Goal: Information Seeking & Learning: Learn about a topic

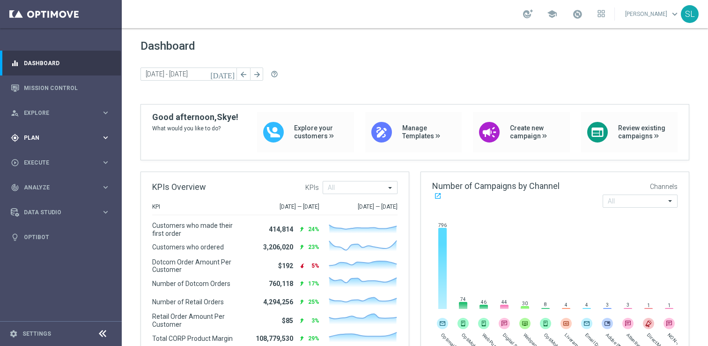
click at [36, 132] on div "gps_fixed Plan keyboard_arrow_right" at bounding box center [60, 137] width 121 height 25
click at [58, 154] on link "Target Groups" at bounding box center [60, 156] width 73 height 7
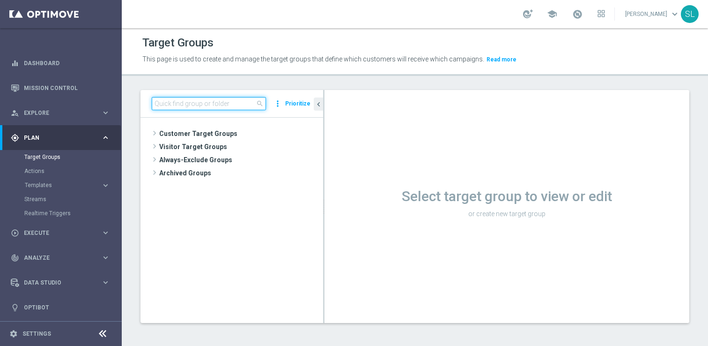
click at [196, 104] on input at bounding box center [209, 103] width 114 height 13
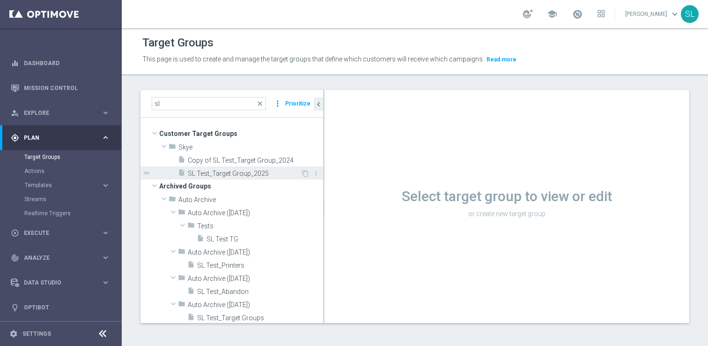
click at [210, 171] on span "SL Test_Target Group_2025" at bounding box center [244, 174] width 113 height 8
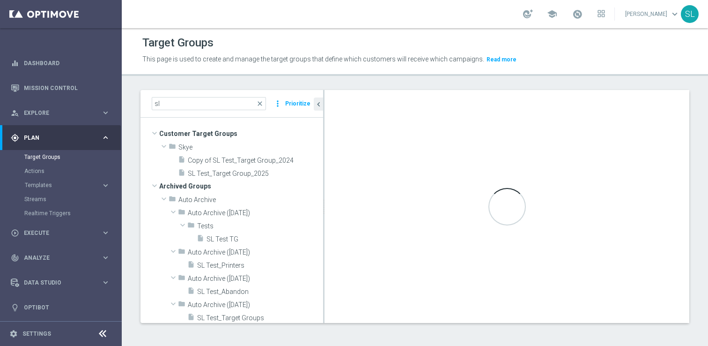
click at [101, 338] on icon at bounding box center [102, 333] width 11 height 11
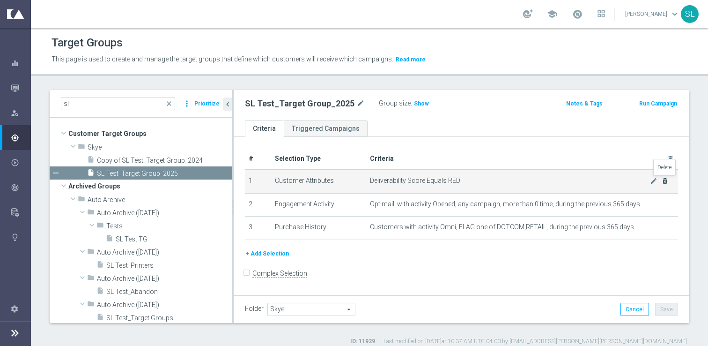
click at [665, 181] on icon "delete_forever" at bounding box center [664, 180] width 7 height 7
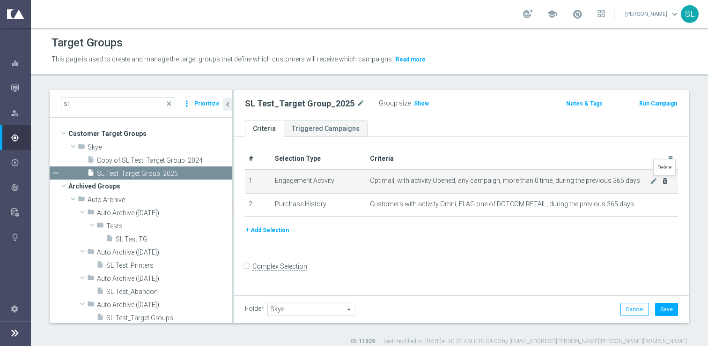
click at [665, 181] on icon "delete_forever" at bounding box center [664, 180] width 7 height 7
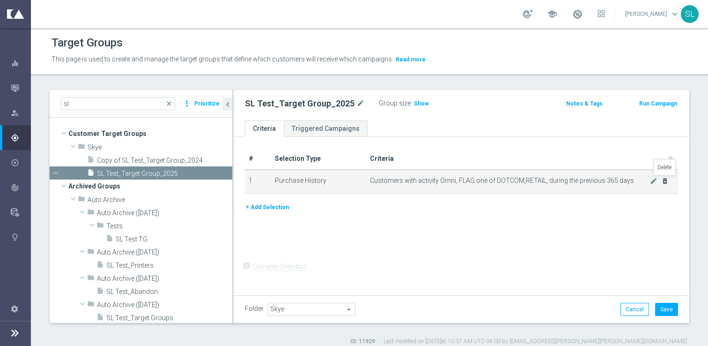
click at [665, 182] on icon "delete_forever" at bounding box center [664, 180] width 7 height 7
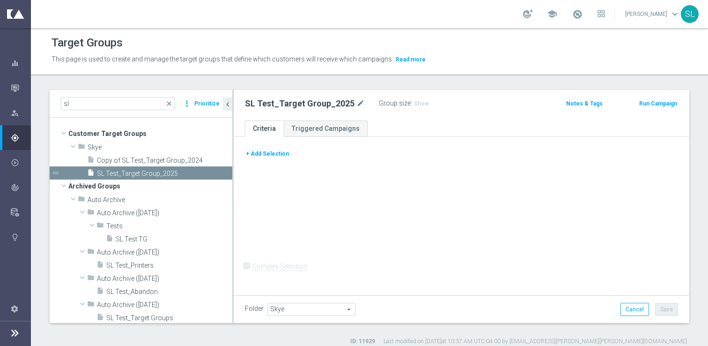
click at [265, 155] on button "+ Add Selection" at bounding box center [267, 153] width 45 height 10
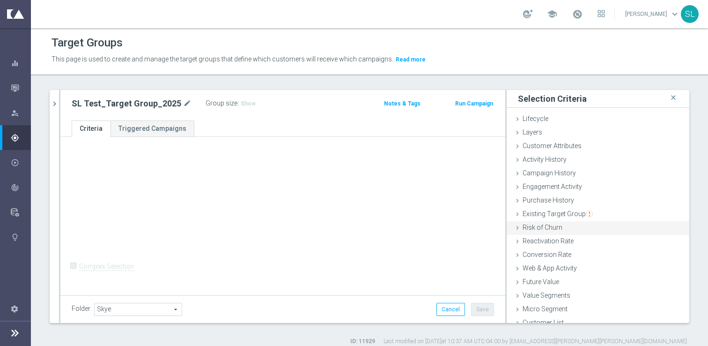
click at [583, 230] on div "Risk of Churn done" at bounding box center [598, 228] width 183 height 14
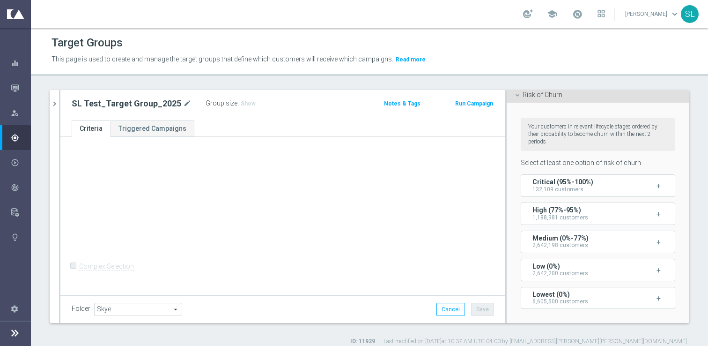
scroll to position [133, 0]
click at [455, 301] on div "Folder Skye Skye arrow_drop_down search Cancel Save Saving..." at bounding box center [282, 309] width 445 height 28
click at [453, 305] on button "Cancel" at bounding box center [450, 309] width 29 height 13
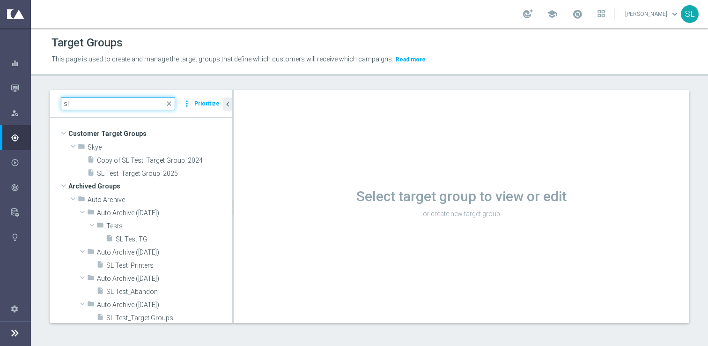
click at [133, 108] on input "sl" at bounding box center [118, 103] width 114 height 13
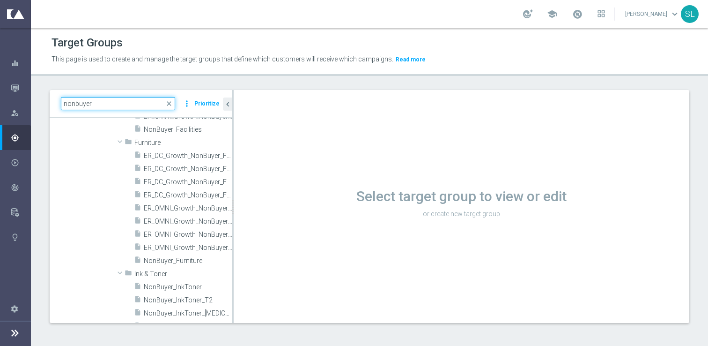
scroll to position [608, 0]
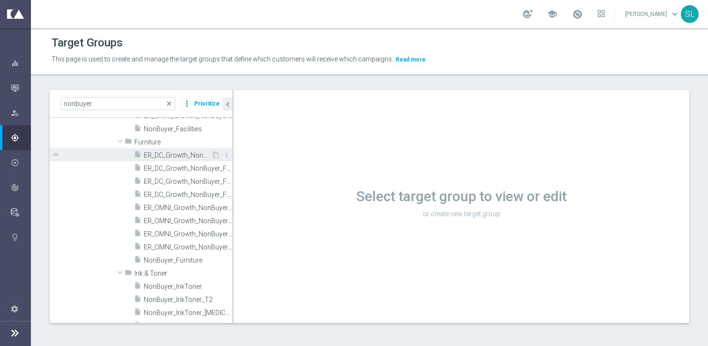
click at [181, 155] on span "ER_DC_Growth_NonBuyer_Furniture_T1" at bounding box center [177, 155] width 67 height 8
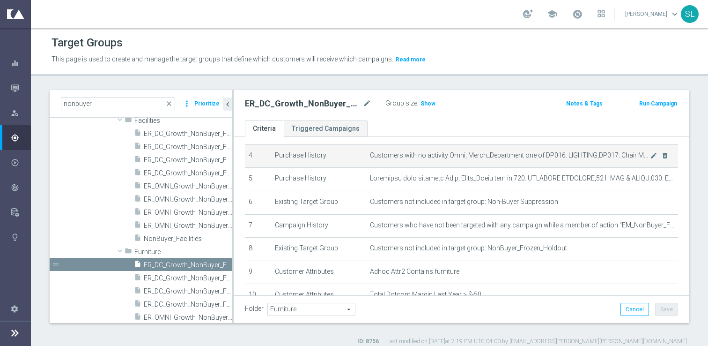
scroll to position [97, 0]
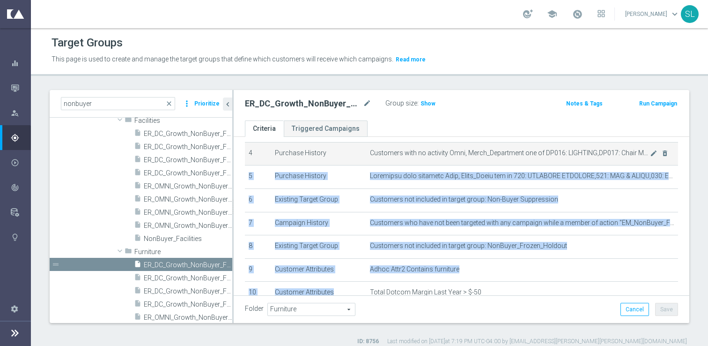
drag, startPoint x: 509, startPoint y: 287, endPoint x: 390, endPoint y: 159, distance: 174.3
click at [390, 159] on tbody "1 Customer Attributes Deliverability Score For Seg One of GREEN,YELLOW mode_edi…" at bounding box center [461, 200] width 433 height 256
click at [390, 159] on td "Customers with no activity Omni, Merch_Department one of DP016: LIGHTING,DP017:…" at bounding box center [522, 153] width 312 height 23
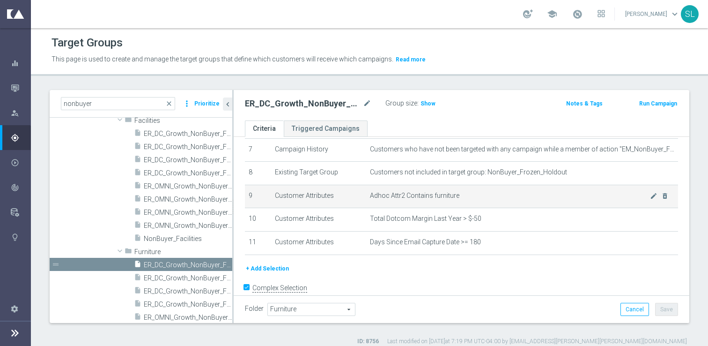
scroll to position [177, 0]
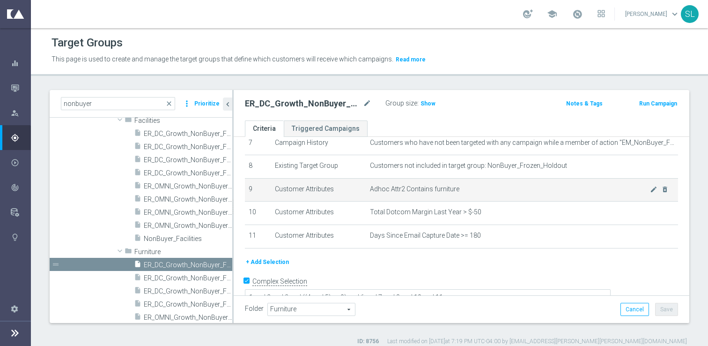
click at [472, 186] on span "Adhoc Attr2 Contains furniture" at bounding box center [510, 189] width 280 height 8
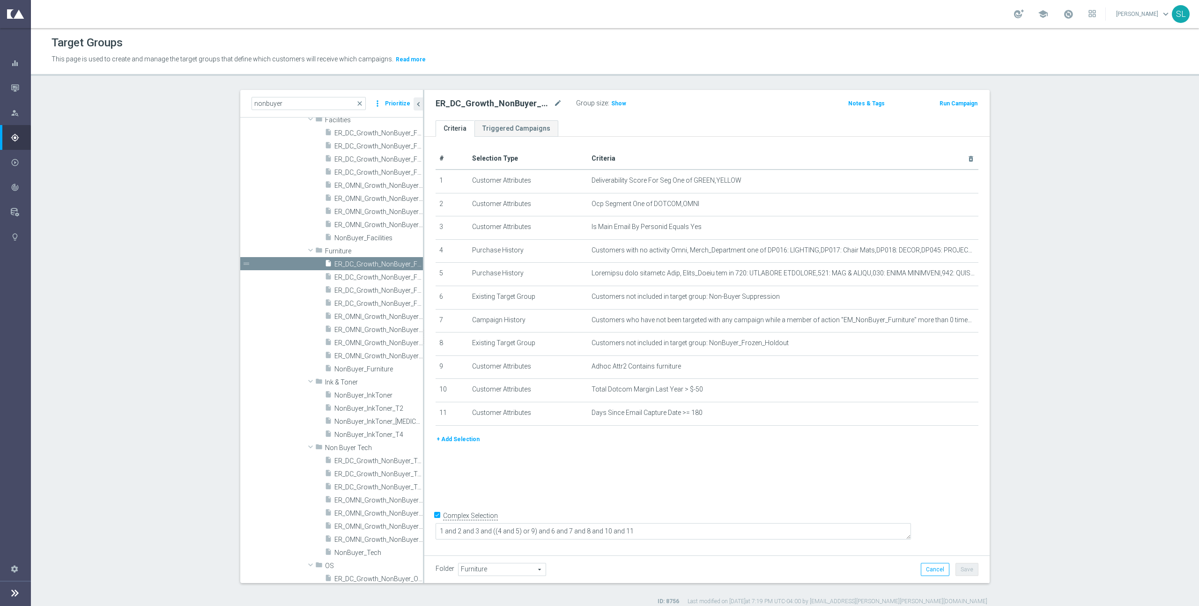
scroll to position [0, 0]
click at [310, 100] on input "nonbuyer" at bounding box center [308, 103] width 114 height 13
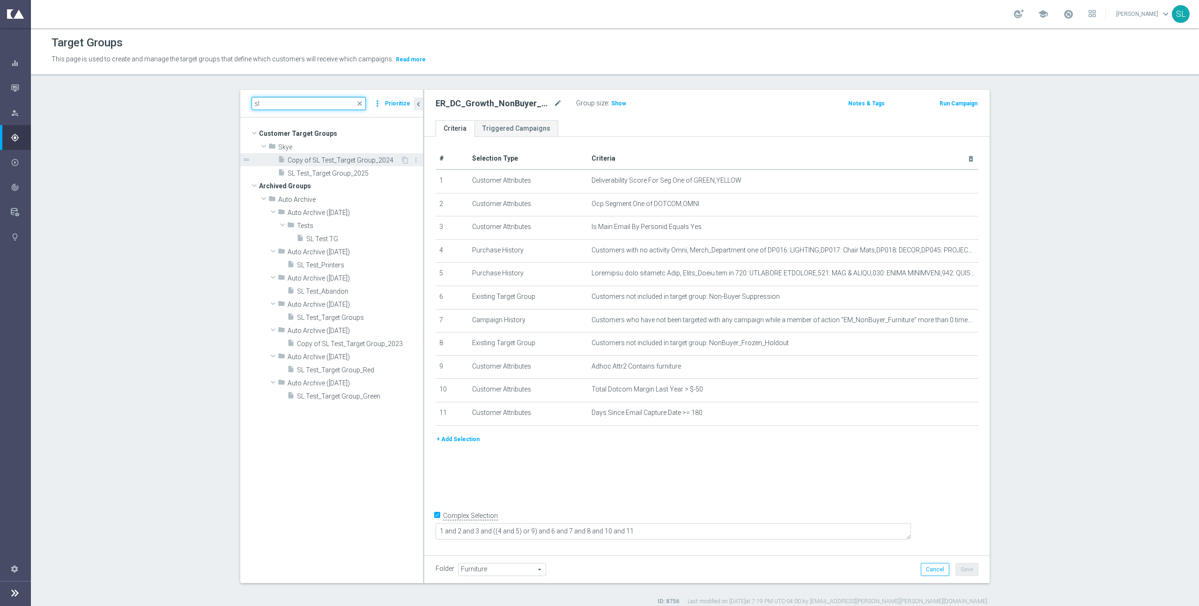
type input "sl"
click at [340, 156] on span "Copy of SL Test_Target Group_2024" at bounding box center [344, 160] width 113 height 8
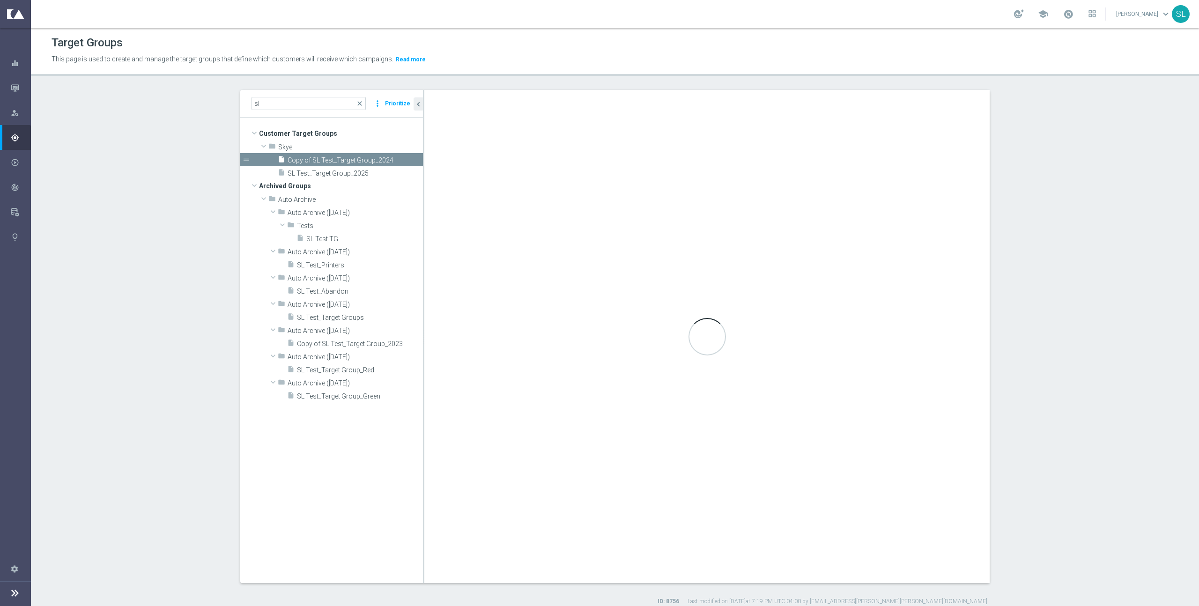
checkbox input "false"
type input "Skye"
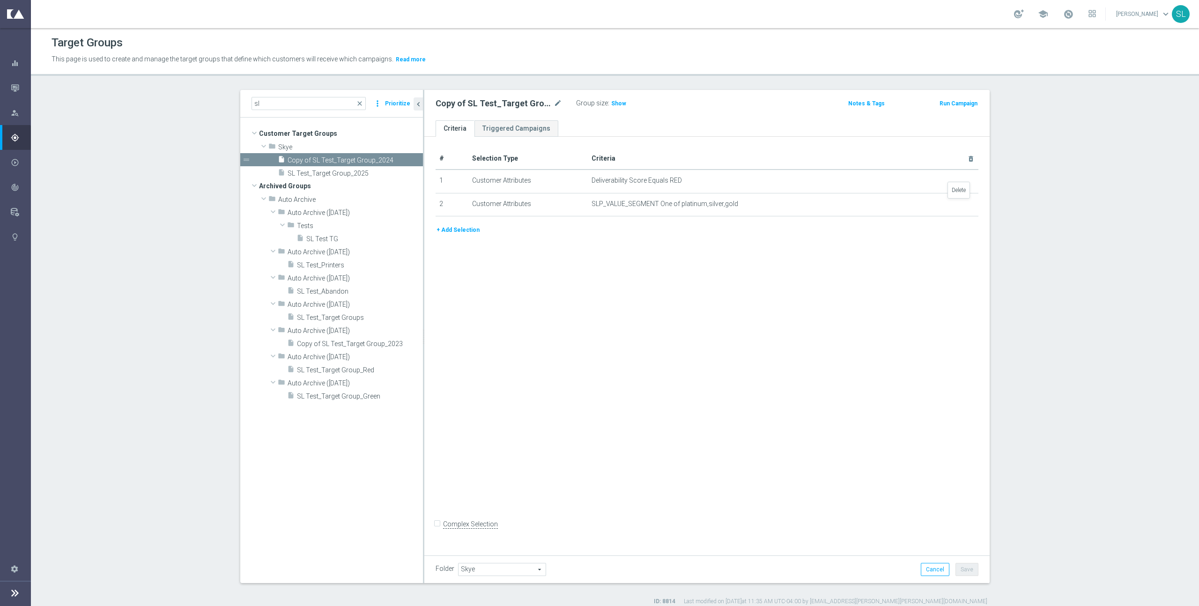
click at [0, 0] on icon "delete_forever" at bounding box center [0, 0] width 0 height 0
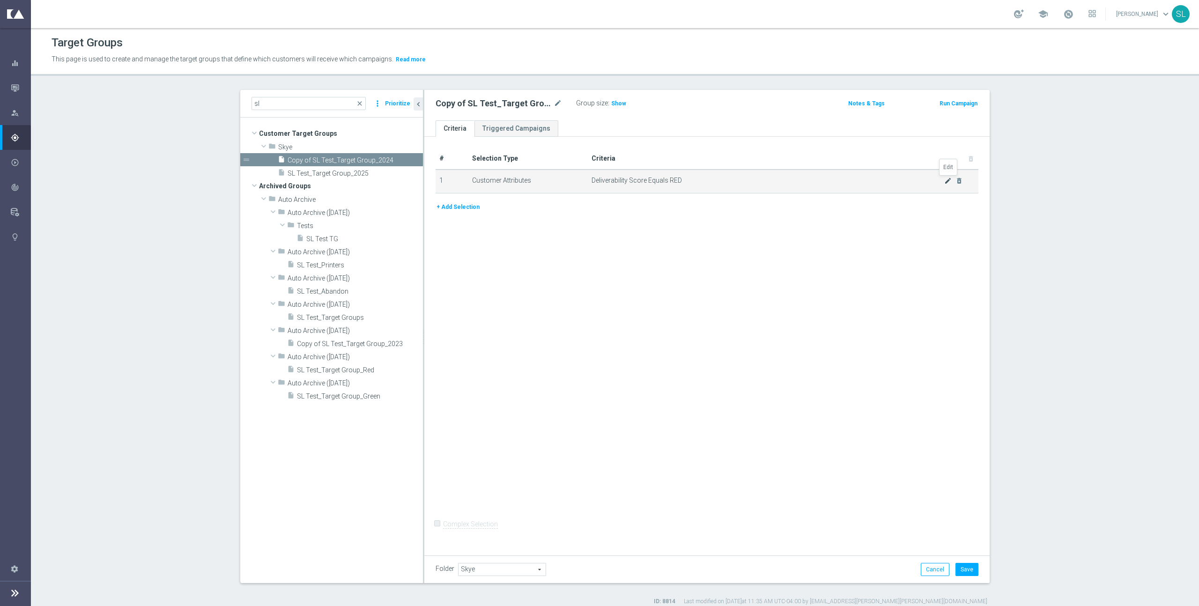
click at [708, 179] on icon "mode_edit" at bounding box center [947, 180] width 7 height 7
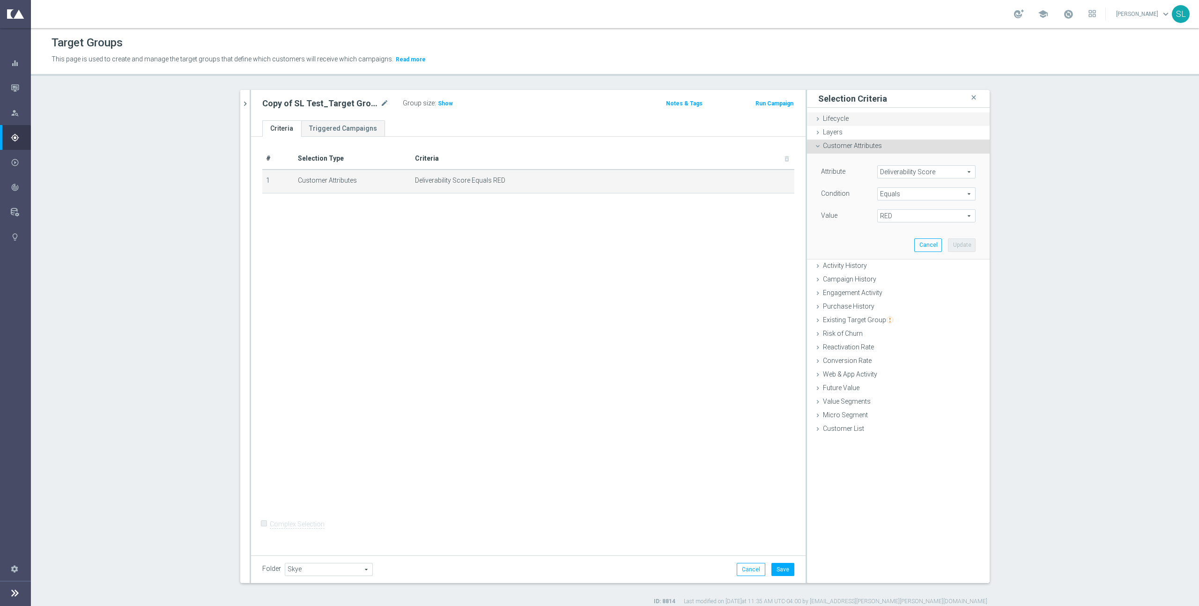
click at [708, 114] on div "Lifecycle done" at bounding box center [898, 119] width 183 height 14
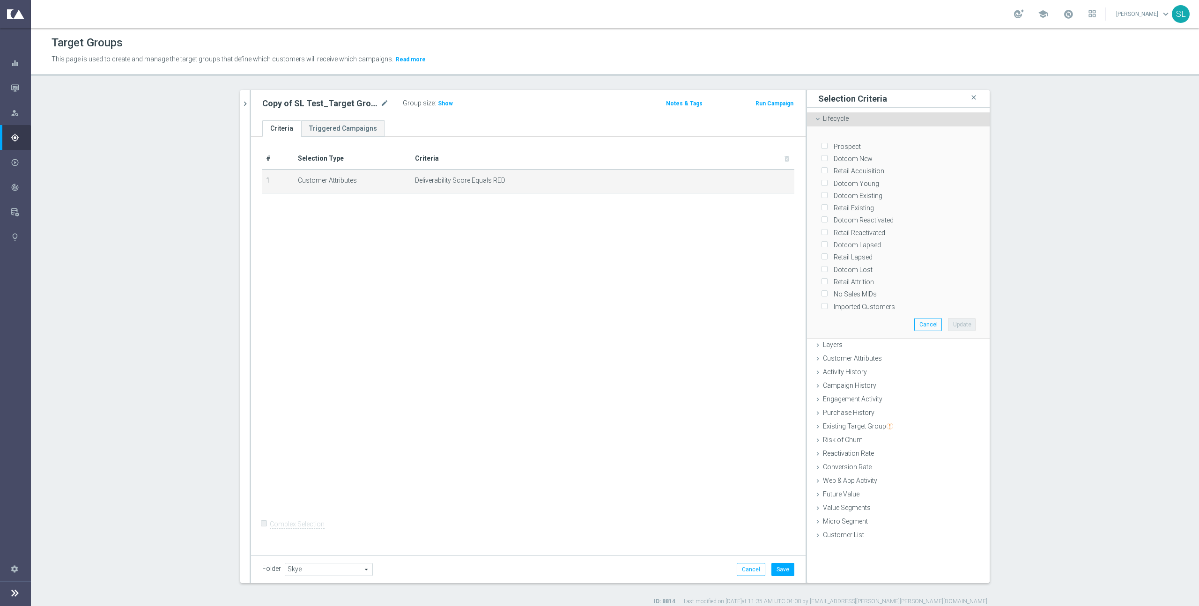
click at [708, 185] on label "Dotcom Young" at bounding box center [854, 183] width 49 height 8
click at [708, 185] on input "Dotcom Young" at bounding box center [824, 183] width 6 height 6
checkbox input "true"
click at [708, 327] on button "Update" at bounding box center [962, 324] width 28 height 13
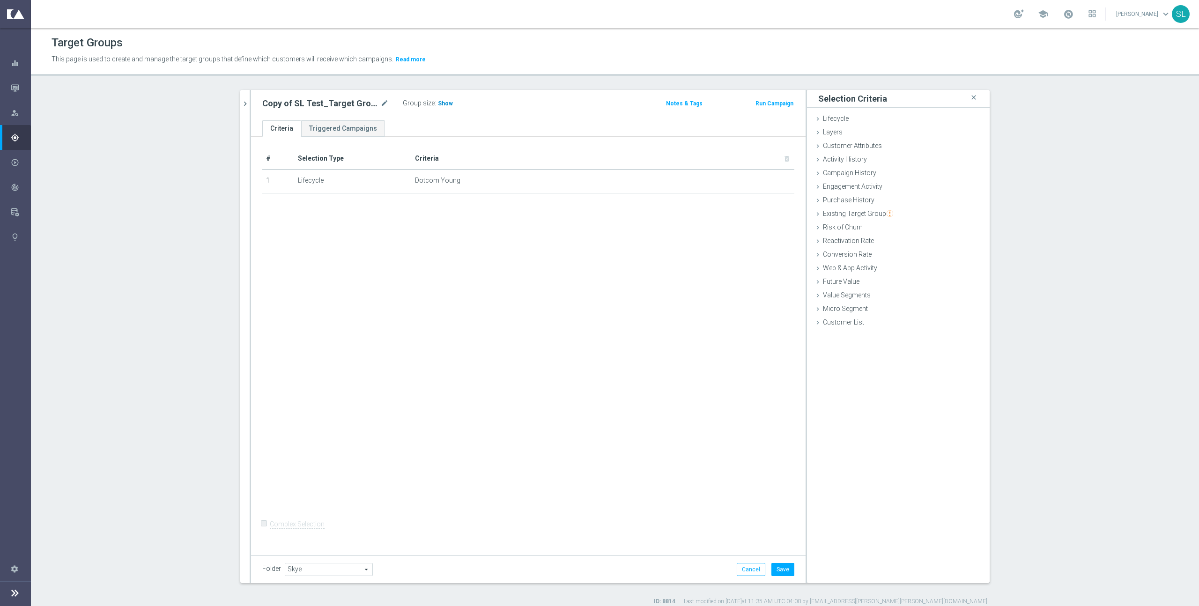
click at [444, 99] on h3 "Show" at bounding box center [445, 103] width 17 height 10
click at [708, 145] on span "Customer Attributes" at bounding box center [852, 145] width 59 height 7
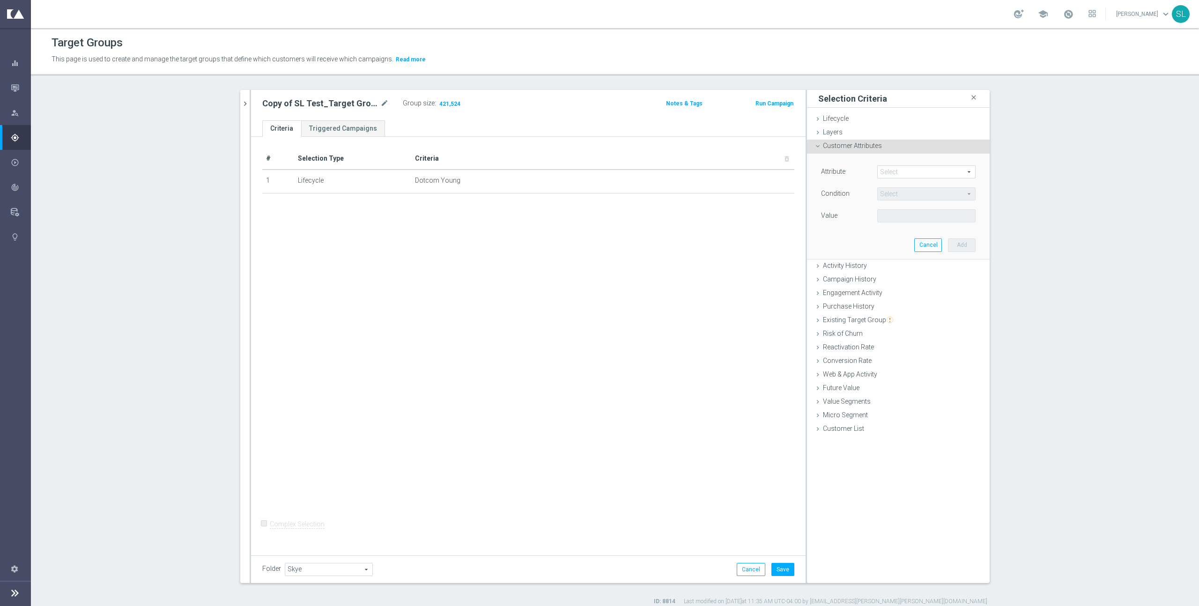
click at [708, 170] on span at bounding box center [926, 172] width 97 height 12
click at [708, 170] on input "search" at bounding box center [926, 171] width 98 height 13
type input "deliverab"
click at [708, 212] on span "Deliverability Score" at bounding box center [926, 210] width 89 height 7
type input "Deliverability Score"
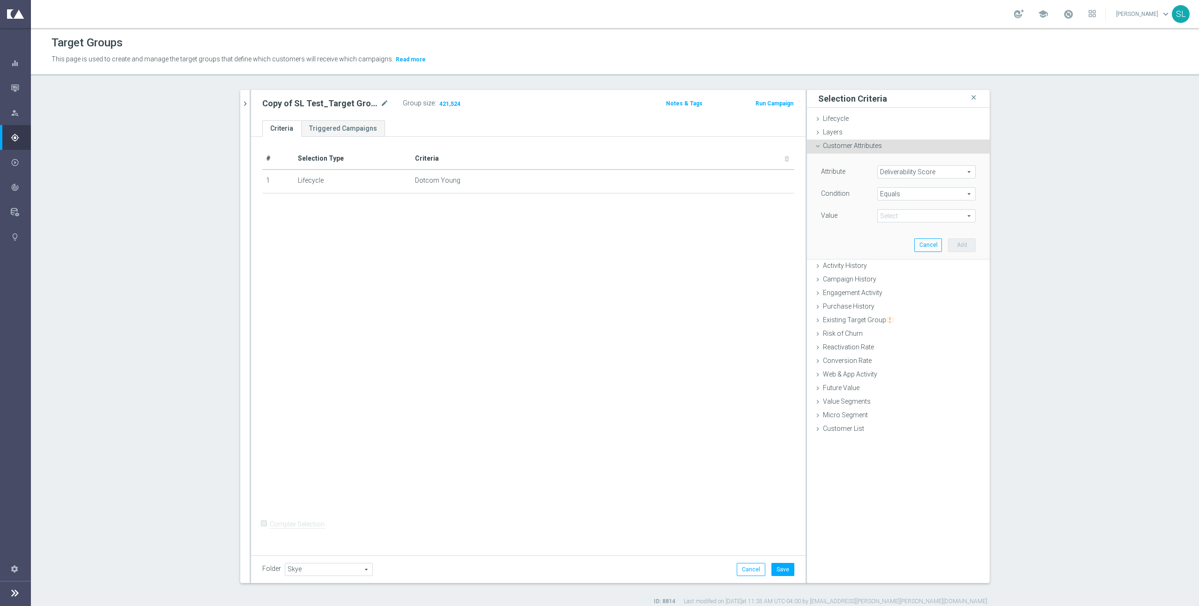
click at [708, 194] on span "Equals" at bounding box center [926, 194] width 97 height 12
click at [708, 317] on span "One of" at bounding box center [926, 317] width 89 height 7
type input "One of"
click at [708, 218] on span at bounding box center [926, 216] width 97 height 12
click at [708, 278] on span "GREEN" at bounding box center [932, 278] width 85 height 7
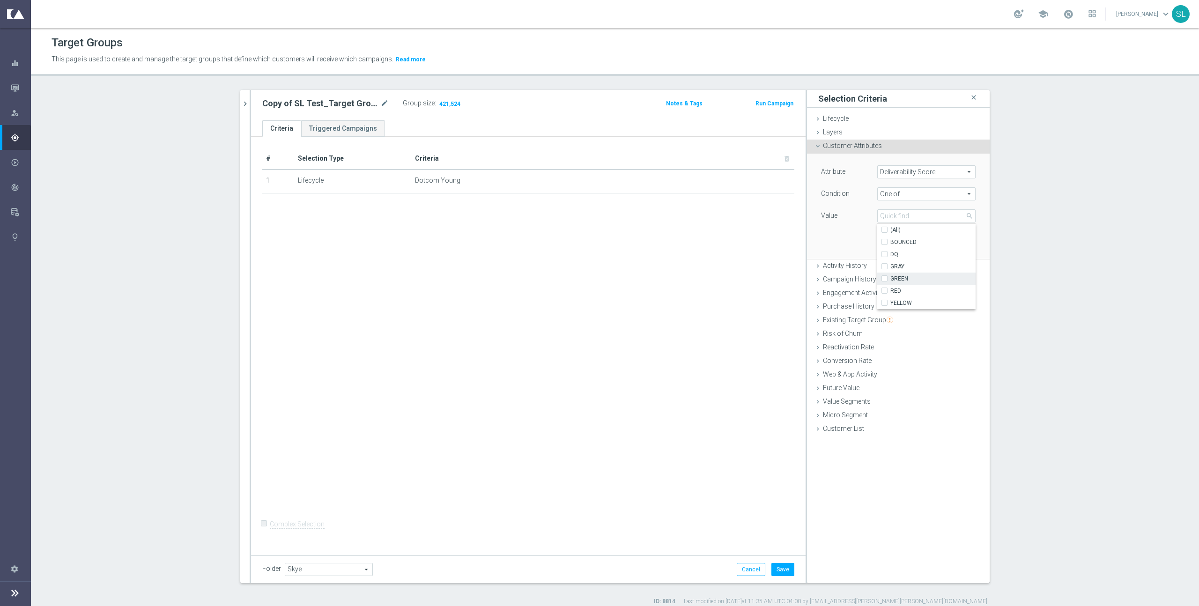
click at [708, 278] on input "GREEN" at bounding box center [887, 279] width 6 height 6
checkbox input "true"
type input "GREEN"
click at [708, 288] on span "RED" at bounding box center [932, 290] width 85 height 7
click at [708, 288] on input "RED" at bounding box center [887, 291] width 6 height 6
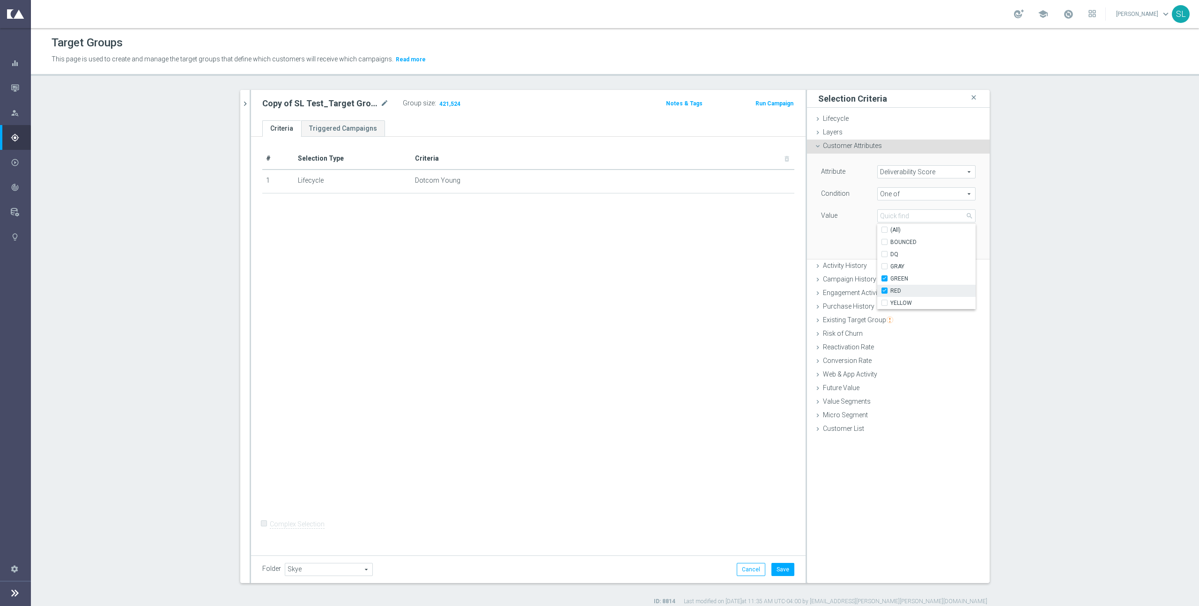
checkbox input "true"
type input "Selected 2 of 6"
drag, startPoint x: 901, startPoint y: 303, endPoint x: 879, endPoint y: 286, distance: 28.4
click at [708, 303] on span "YELLOW" at bounding box center [932, 302] width 85 height 7
click at [708, 303] on input "YELLOW" at bounding box center [887, 303] width 6 height 6
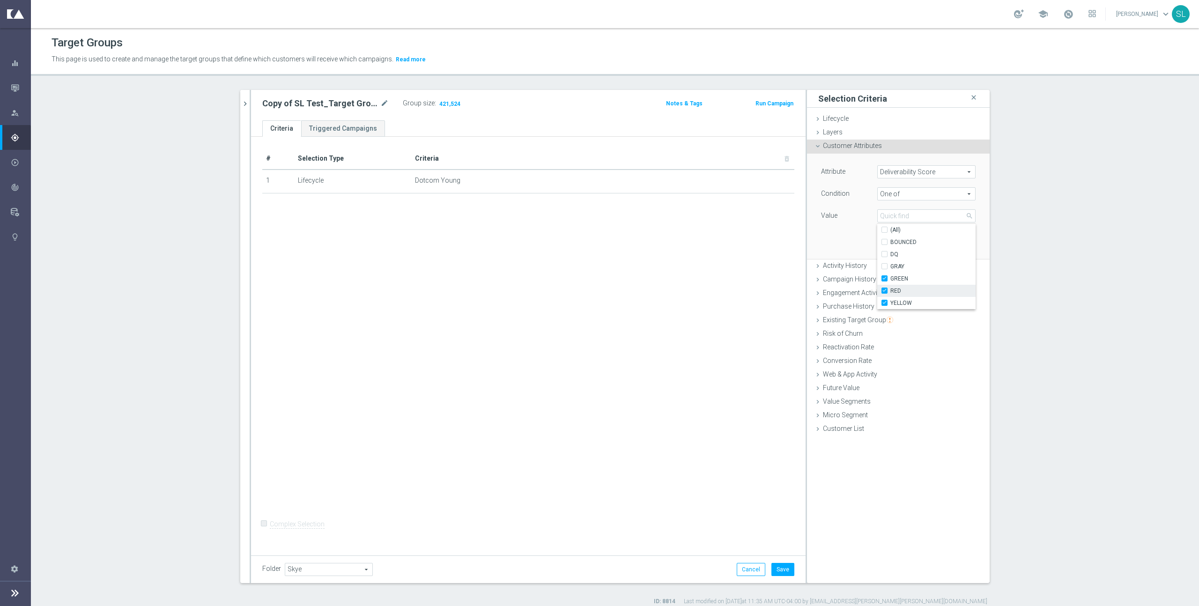
checkbox input "true"
type input "Selected 3 of 6"
click at [708, 236] on div "Attribute Deliverability Score Deliverability Score arrow_drop_down search Cond…" at bounding box center [898, 206] width 169 height 105
click at [708, 243] on button "Add" at bounding box center [962, 244] width 28 height 13
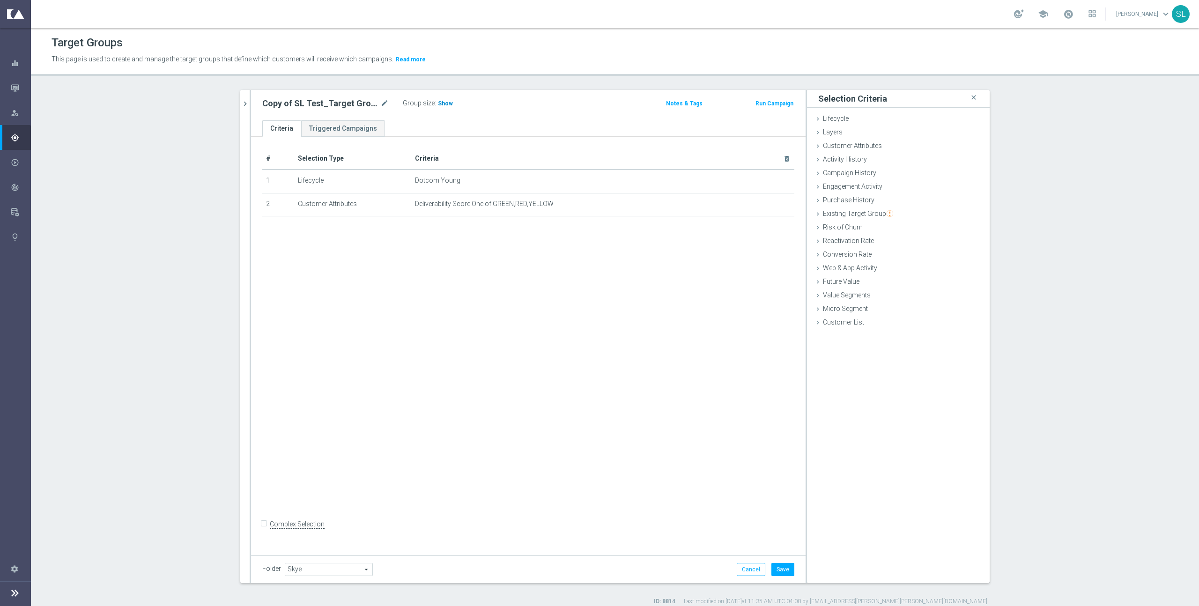
click at [442, 103] on span "Show" at bounding box center [445, 103] width 15 height 7
click at [708, 345] on button "Save" at bounding box center [782, 569] width 23 height 13
click at [450, 103] on span "258,685" at bounding box center [449, 104] width 23 height 9
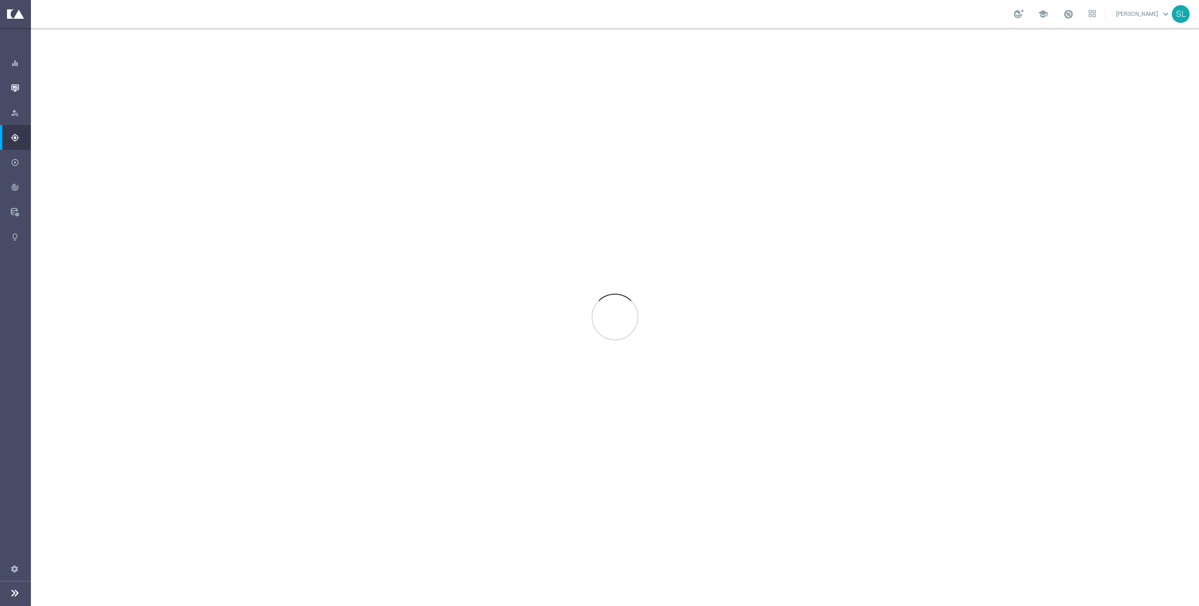
click at [11, 88] on icon "button" at bounding box center [15, 88] width 8 height 8
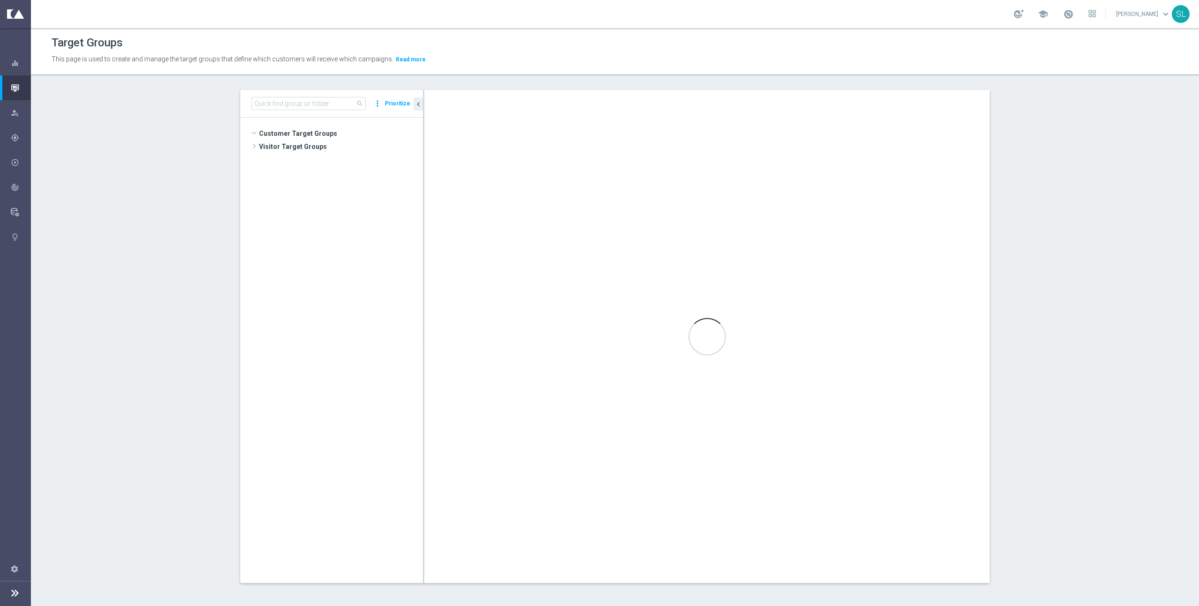
scroll to position [376, 0]
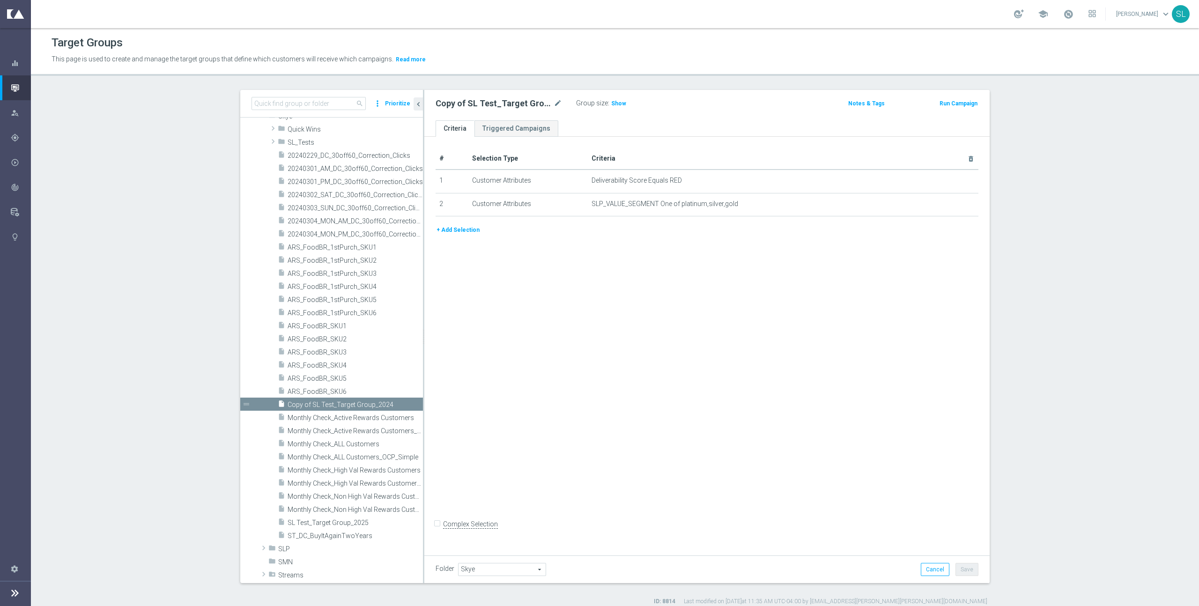
click at [16, 88] on icon "button" at bounding box center [15, 88] width 8 height 8
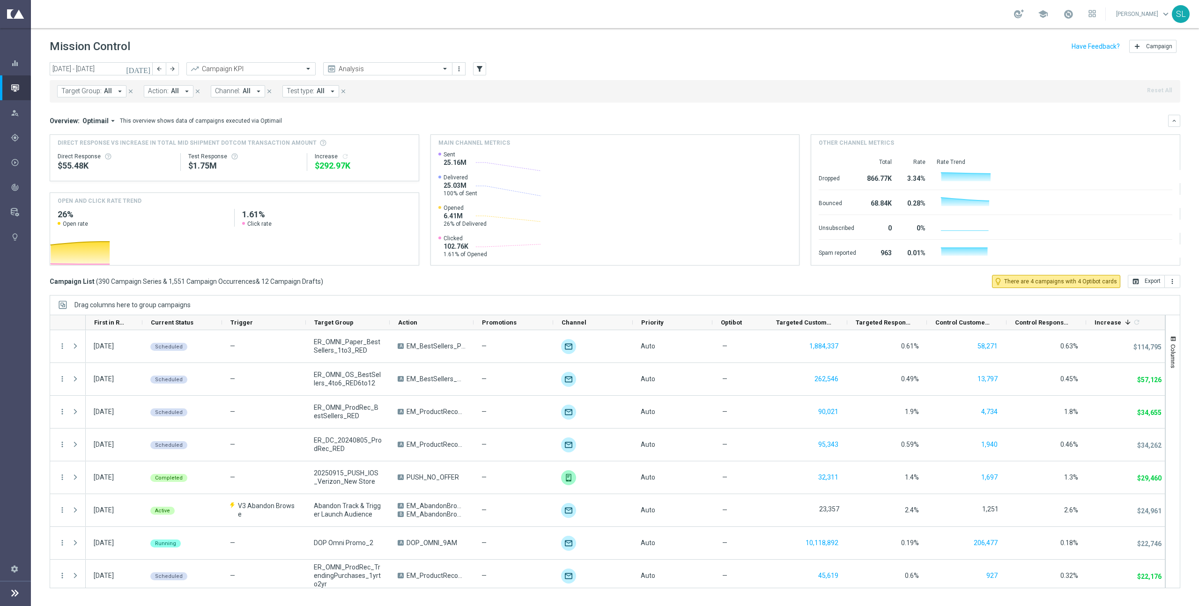
click at [166, 90] on span "Action:" at bounding box center [158, 91] width 21 height 8
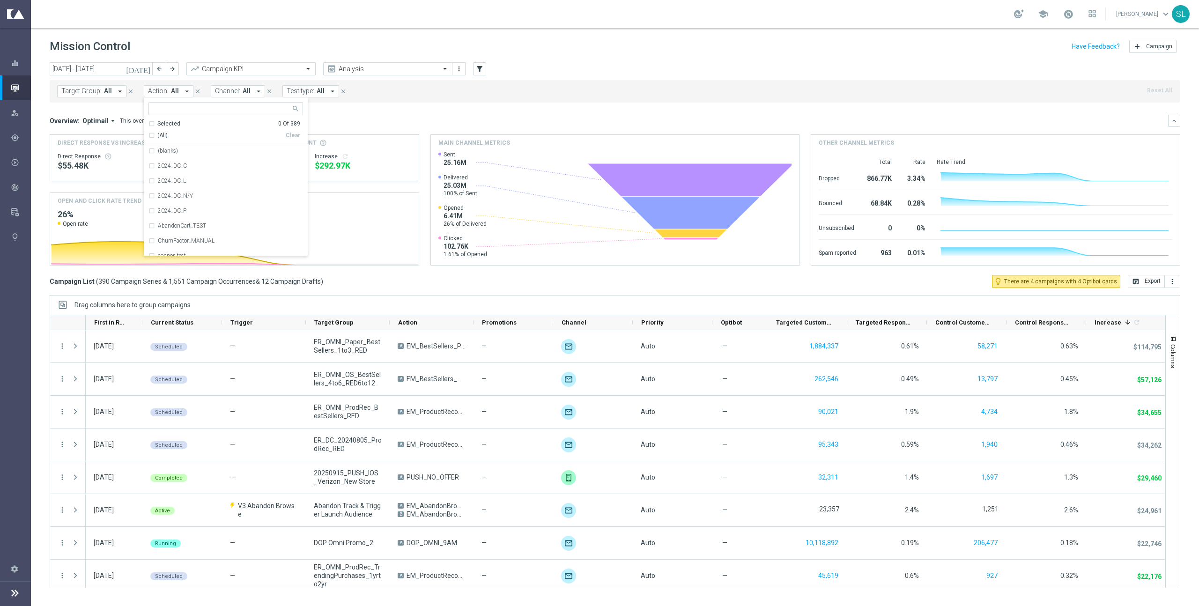
click at [233, 88] on span "Channel:" at bounding box center [227, 91] width 25 height 8
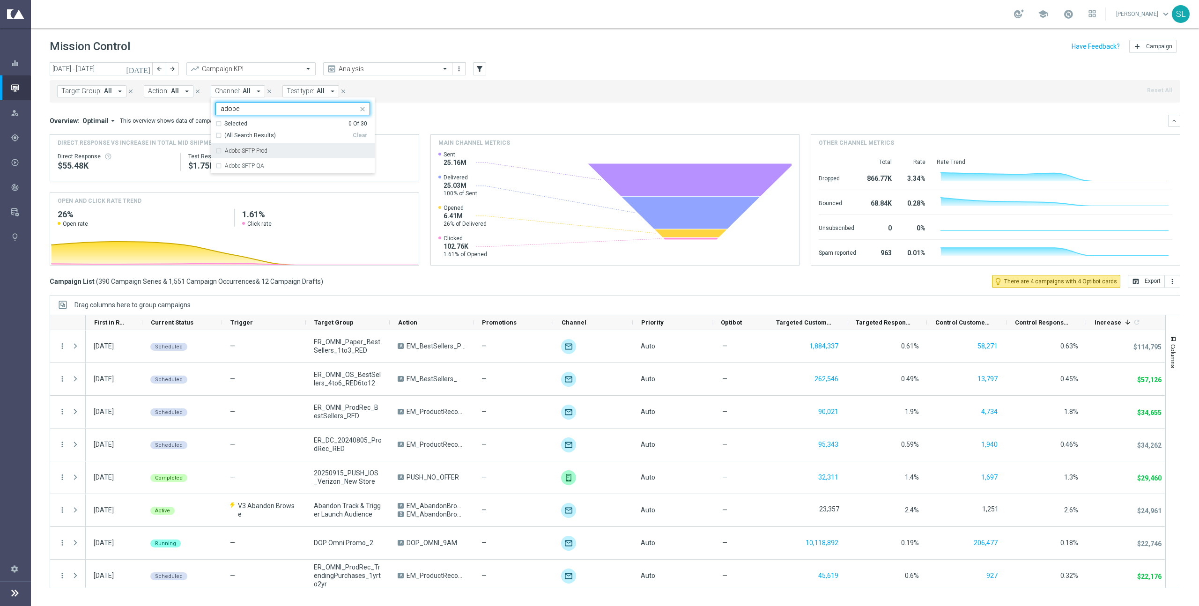
click at [236, 146] on div "Adobe SFTP Prod" at bounding box center [292, 150] width 155 height 15
type input "adobe"
drag, startPoint x: 685, startPoint y: 113, endPoint x: 681, endPoint y: 119, distance: 7.4
click at [685, 113] on mini-dashboard "Overview: Optimail arrow_drop_down This overview shows data of campaigns execut…" at bounding box center [615, 189] width 1130 height 172
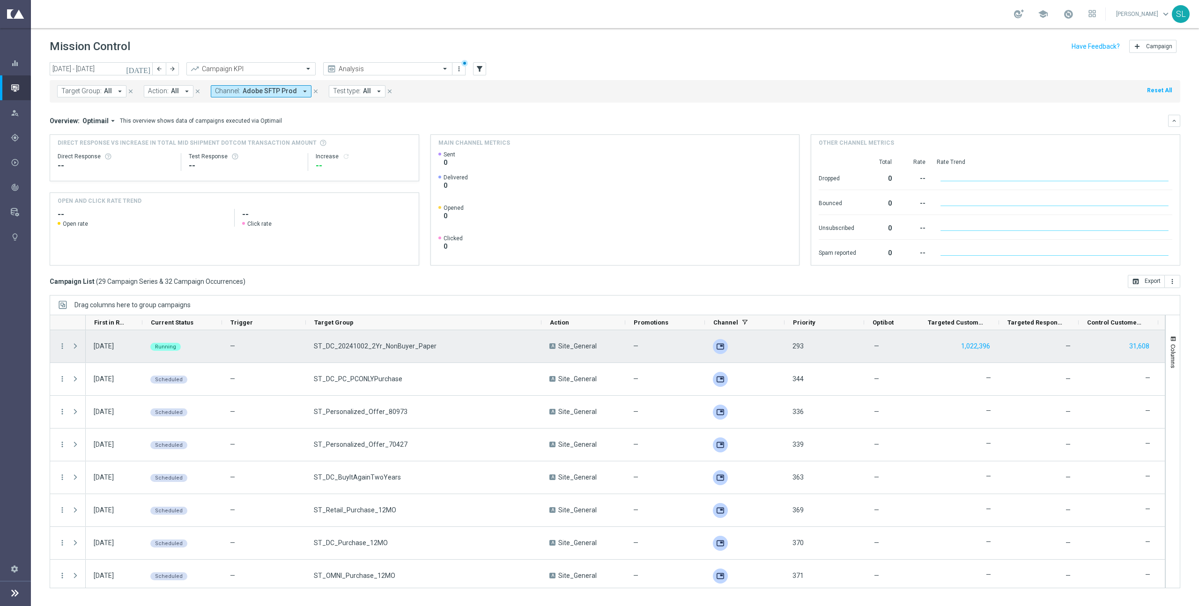
drag, startPoint x: 420, startPoint y: 325, endPoint x: 537, endPoint y: 334, distance: 117.0
click at [540, 332] on div at bounding box center [607, 451] width 1115 height 273
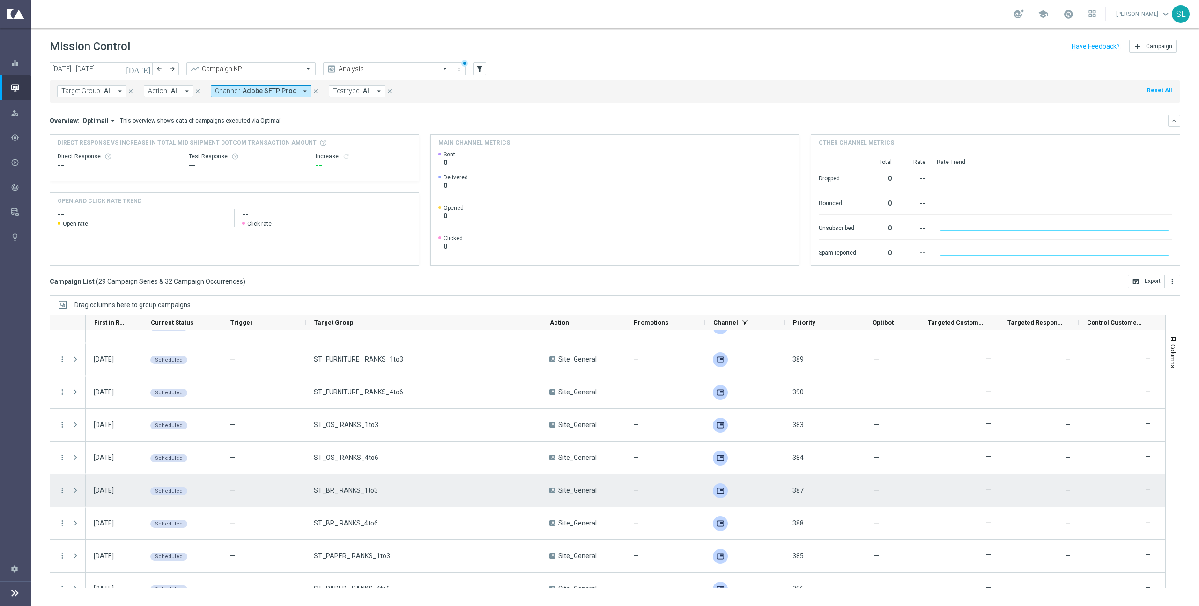
scroll to position [315, 0]
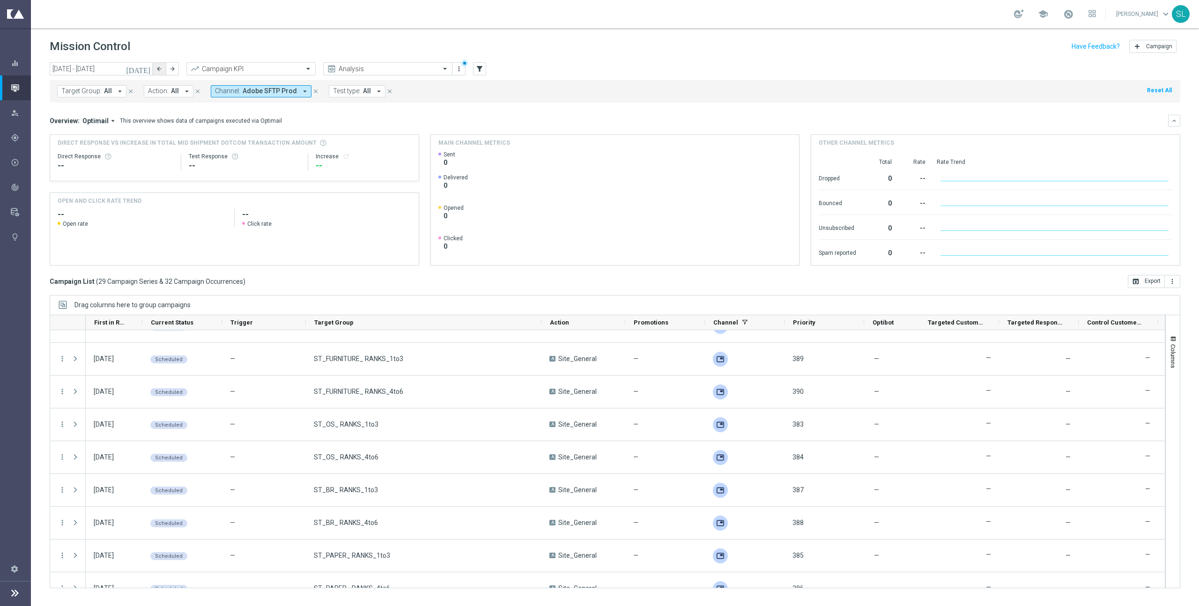
click at [157, 66] on icon "arrow_back" at bounding box center [159, 69] width 7 height 7
type input "08 Sep 2025 - 14 Sep 2025"
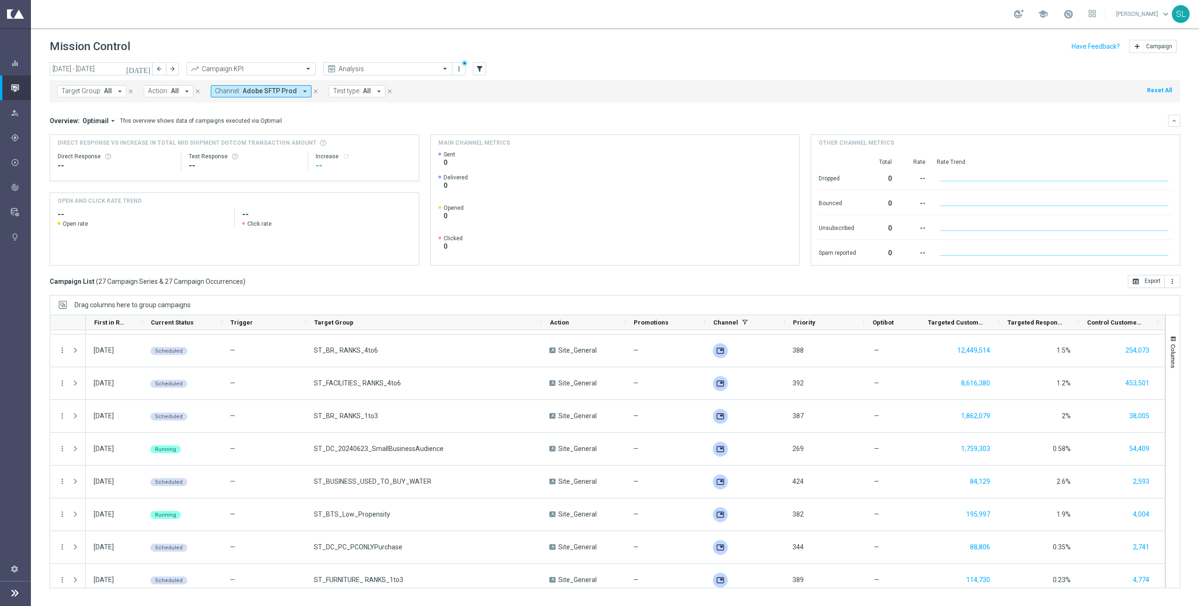
scroll to position [0, 0]
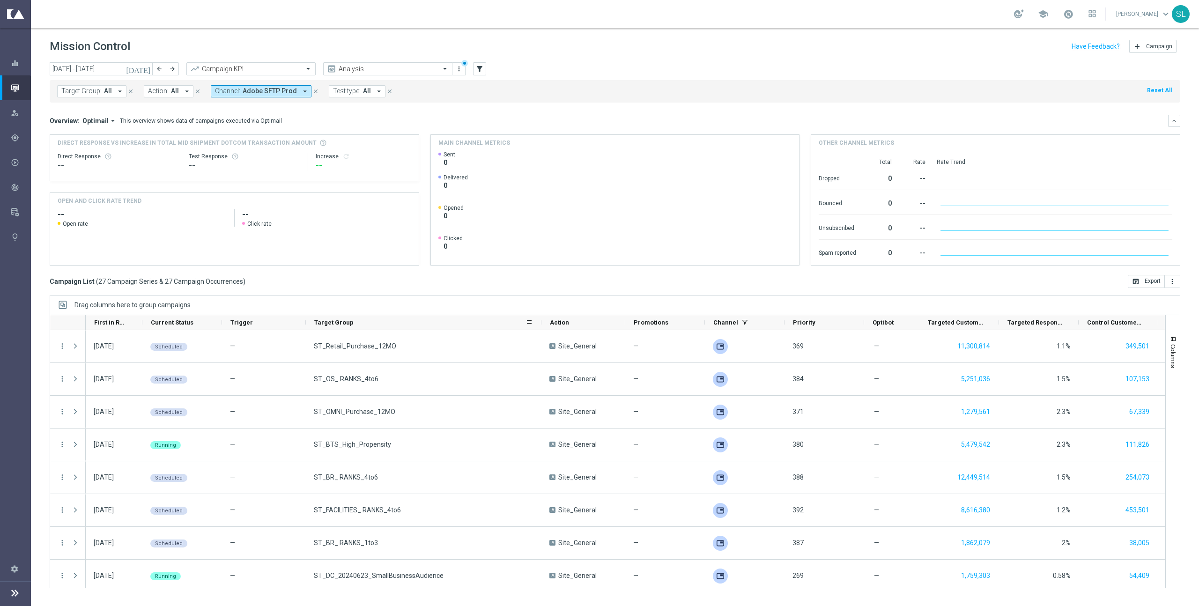
click at [336, 325] on span "Target Group" at bounding box center [333, 322] width 39 height 7
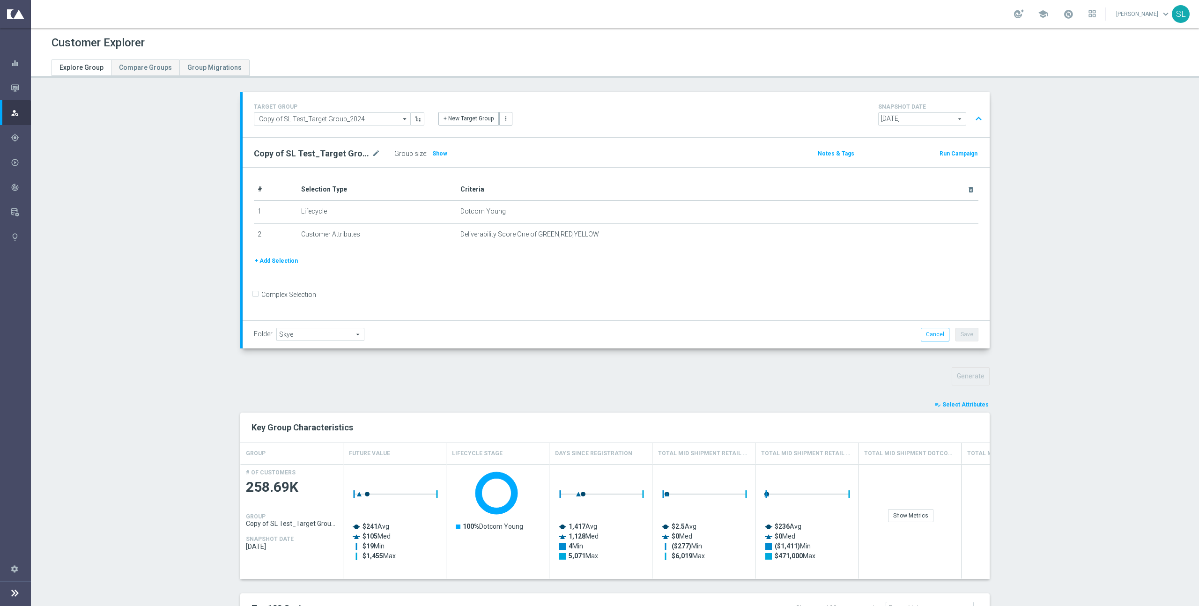
click at [946, 399] on button "playlist_add_check Select Attributes" at bounding box center [961, 404] width 56 height 10
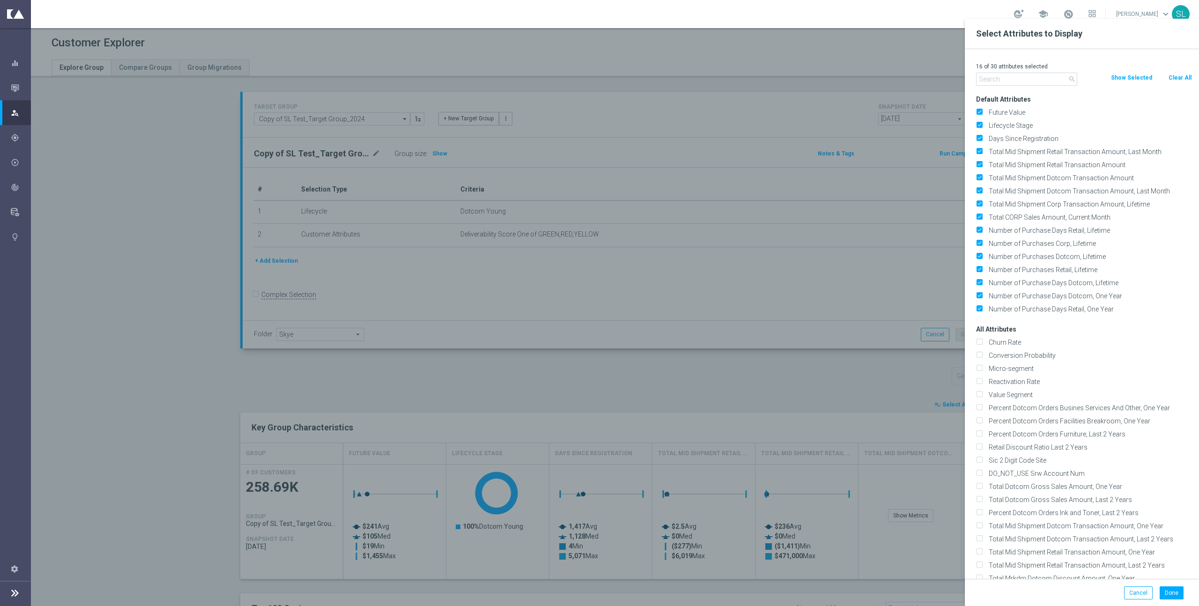
click at [1184, 79] on button "Clear All" at bounding box center [1179, 78] width 25 height 10
checkbox input "false"
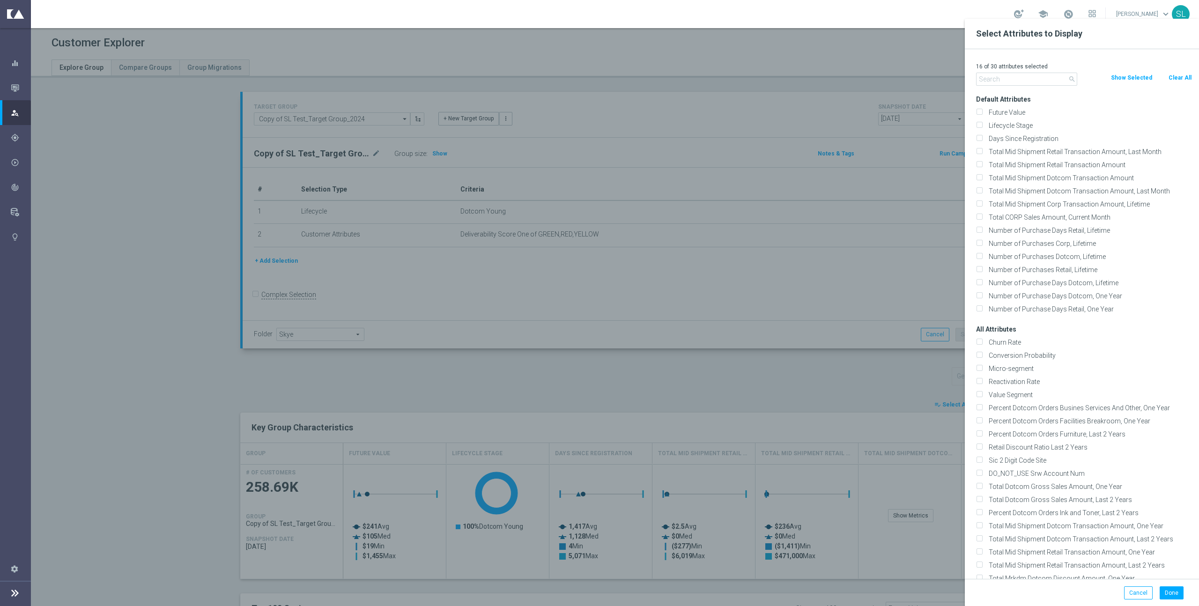
checkbox input "false"
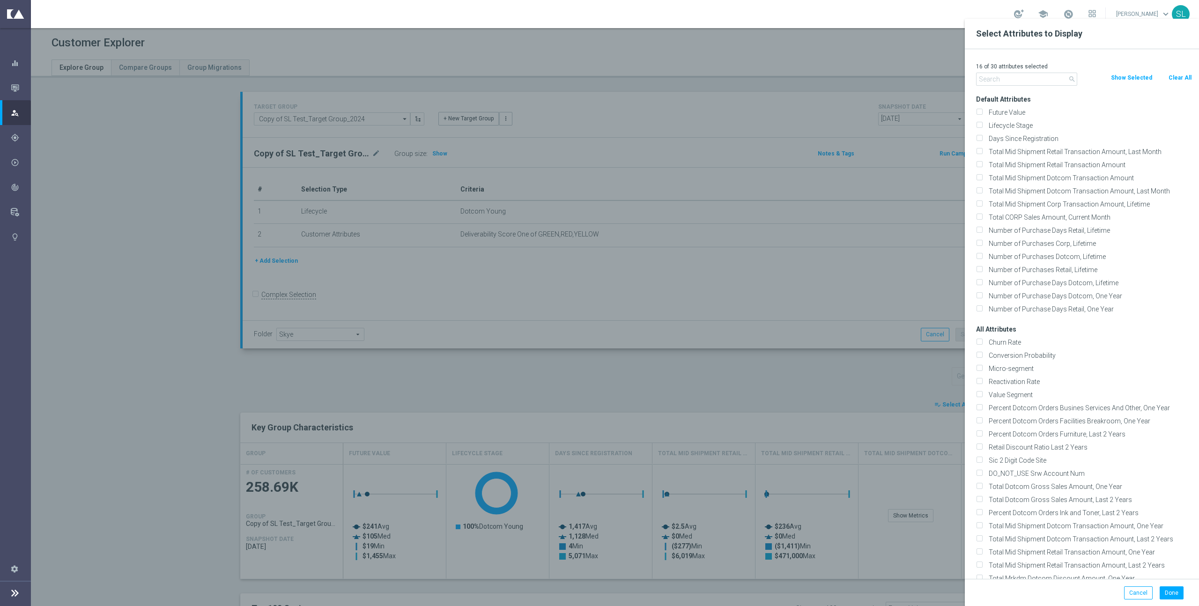
checkbox input "false"
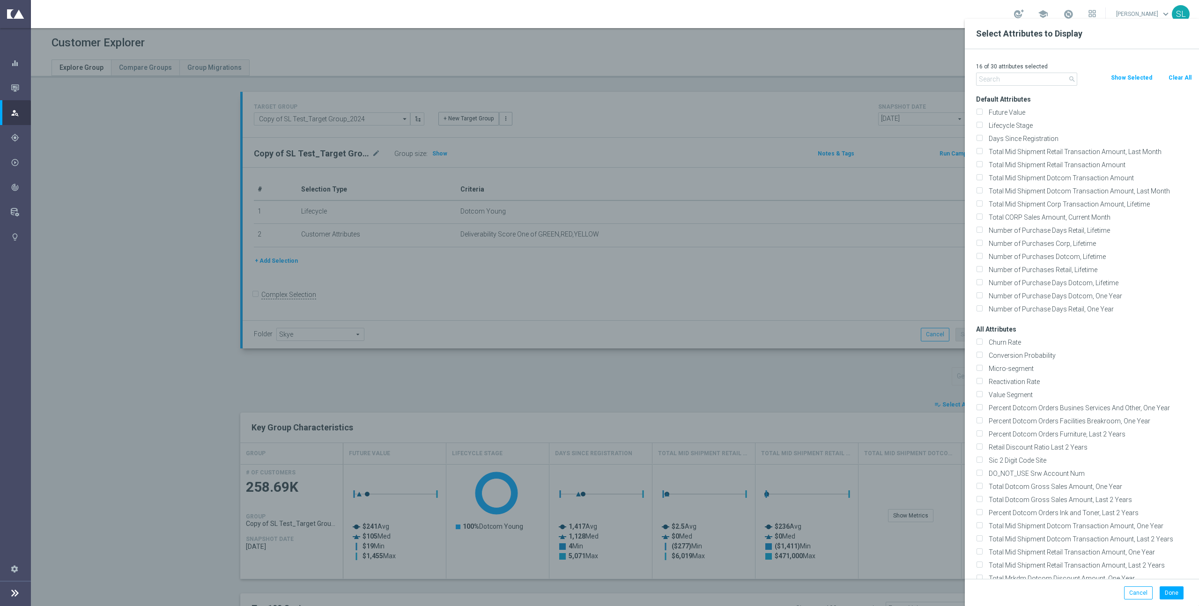
checkbox input "false"
click at [1052, 78] on input "text" at bounding box center [1026, 79] width 101 height 13
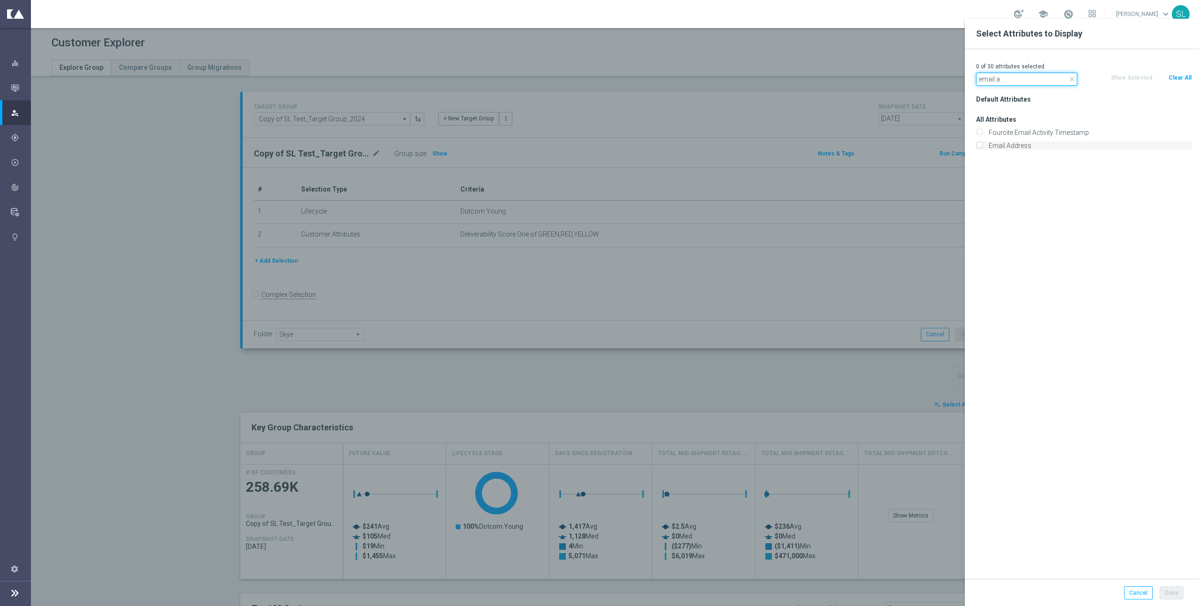
type input "email a"
drag, startPoint x: 1010, startPoint y: 144, endPoint x: 1005, endPoint y: 143, distance: 4.8
click at [1010, 144] on label "Email Address" at bounding box center [1088, 145] width 207 height 8
click at [982, 144] on input "Email Address" at bounding box center [979, 147] width 6 height 6
checkbox input "true"
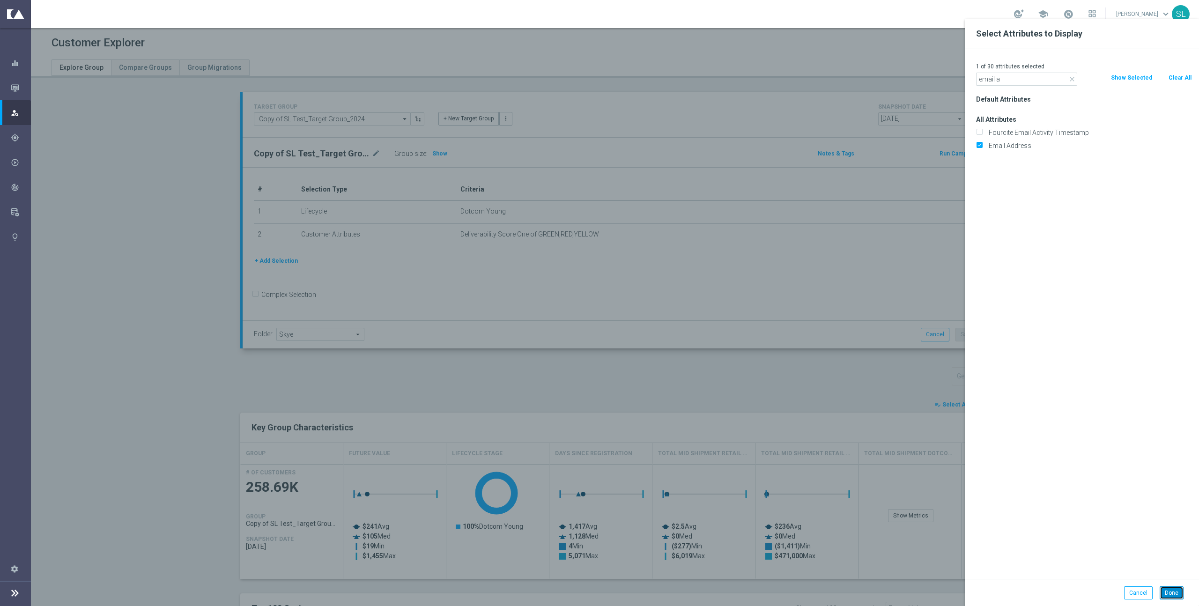
click at [1174, 595] on button "Done" at bounding box center [1171, 592] width 24 height 13
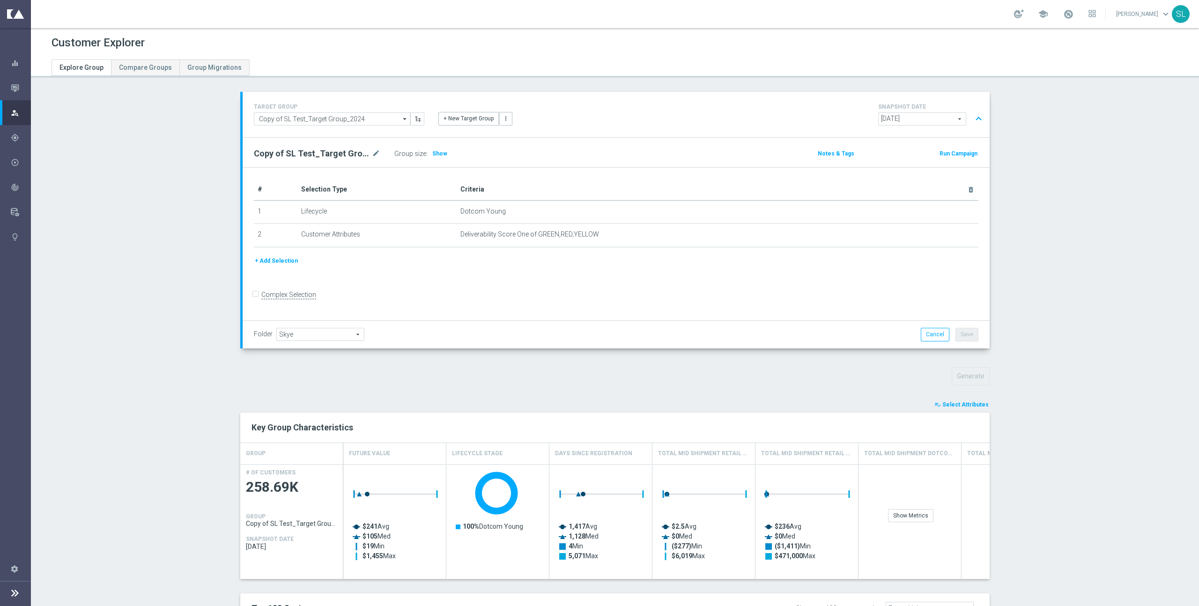
type input "Search"
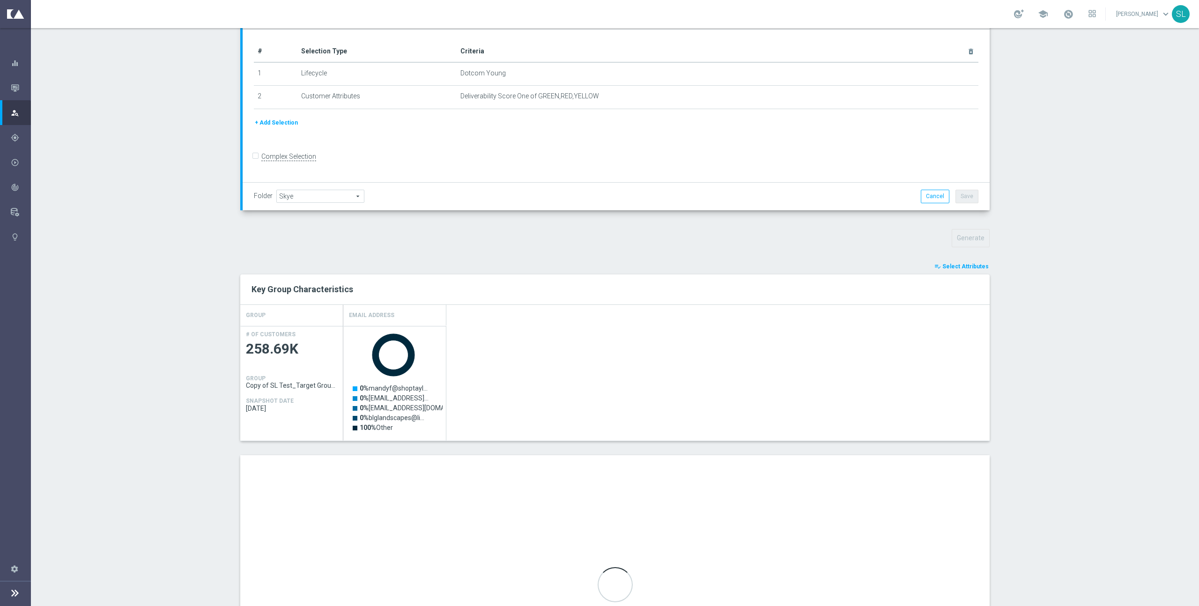
scroll to position [139, 0]
click at [973, 265] on span "Select Attributes" at bounding box center [965, 265] width 46 height 7
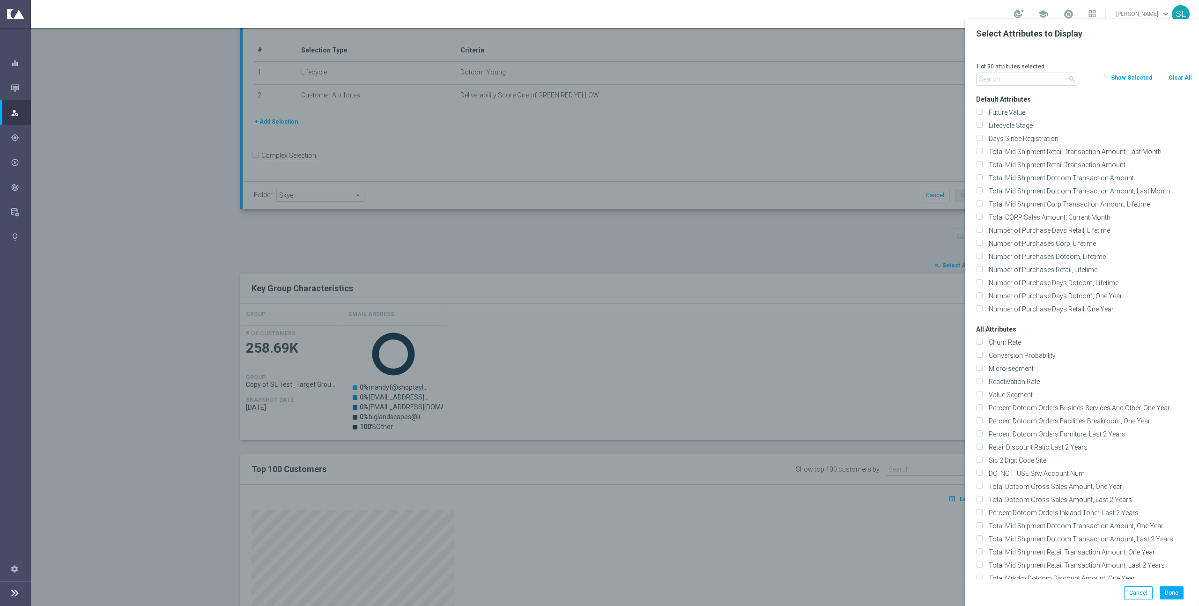
click at [1052, 82] on input "text" at bounding box center [1026, 79] width 101 height 13
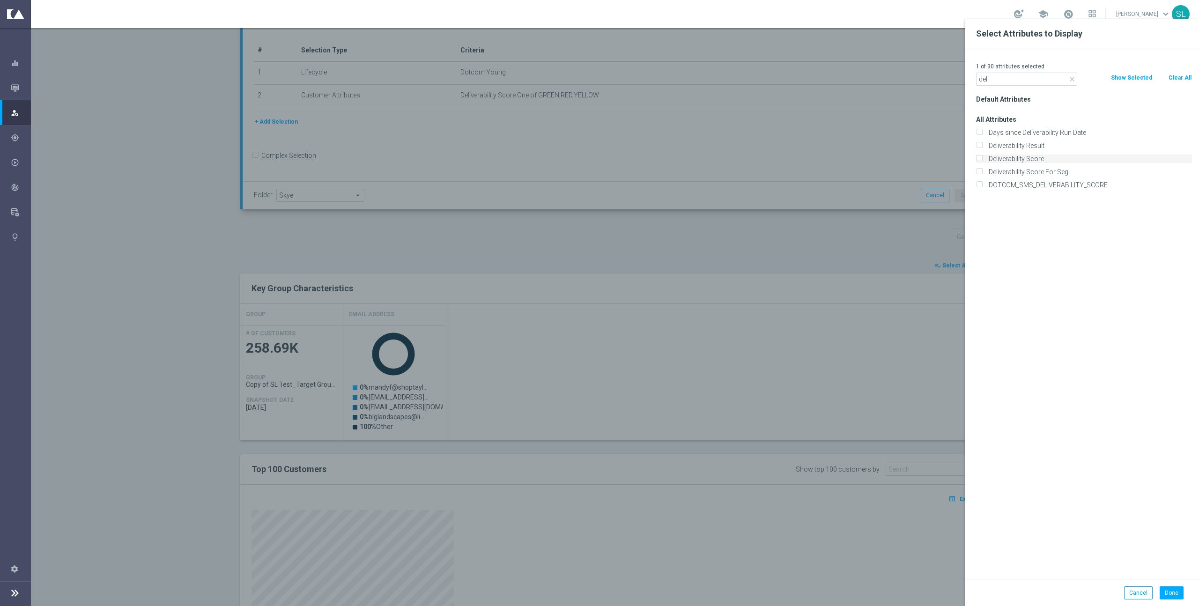
type input "deli"
click at [1033, 161] on label "Deliverability Score" at bounding box center [1088, 159] width 207 height 8
click at [982, 161] on input "Deliverability Score" at bounding box center [979, 160] width 6 height 6
checkbox input "true"
click at [996, 79] on input "deli" at bounding box center [1026, 79] width 101 height 13
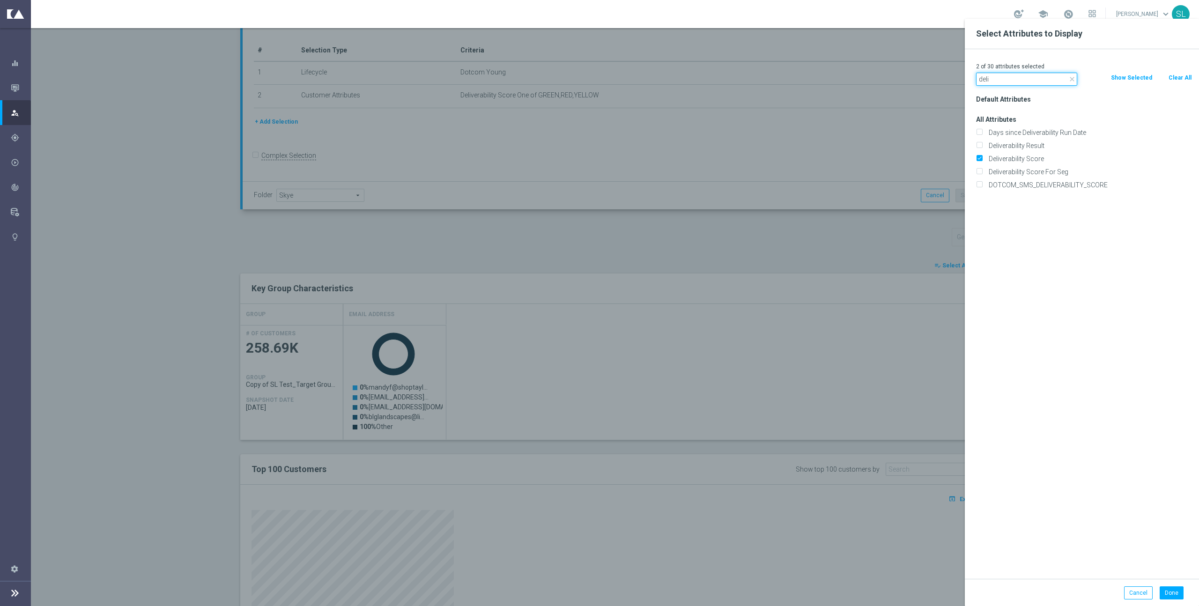
click at [996, 79] on input "deli" at bounding box center [1026, 79] width 101 height 13
type input "ocp"
click at [1006, 132] on label "Ocp Segment" at bounding box center [1088, 132] width 207 height 8
click at [982, 132] on input "Ocp Segment" at bounding box center [979, 134] width 6 height 6
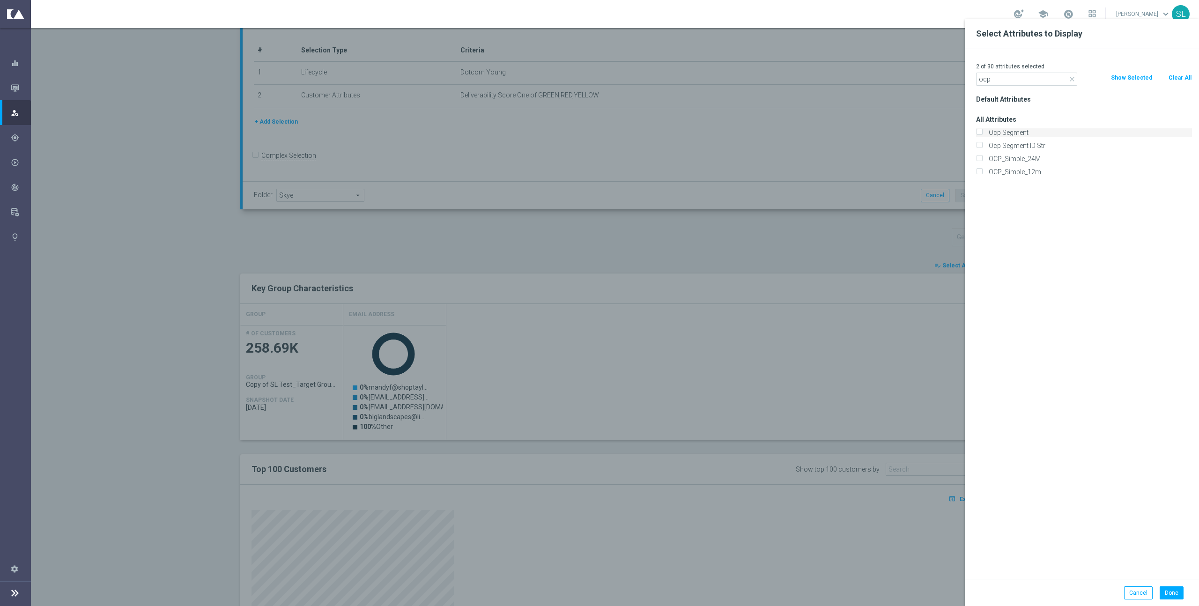
checkbox input "true"
click at [1019, 171] on label "OCP_Simple_12m" at bounding box center [1088, 172] width 207 height 8
click at [982, 171] on input "OCP_Simple_12m" at bounding box center [979, 173] width 6 height 6
checkbox input "true"
click at [1176, 593] on button "Done" at bounding box center [1171, 592] width 24 height 13
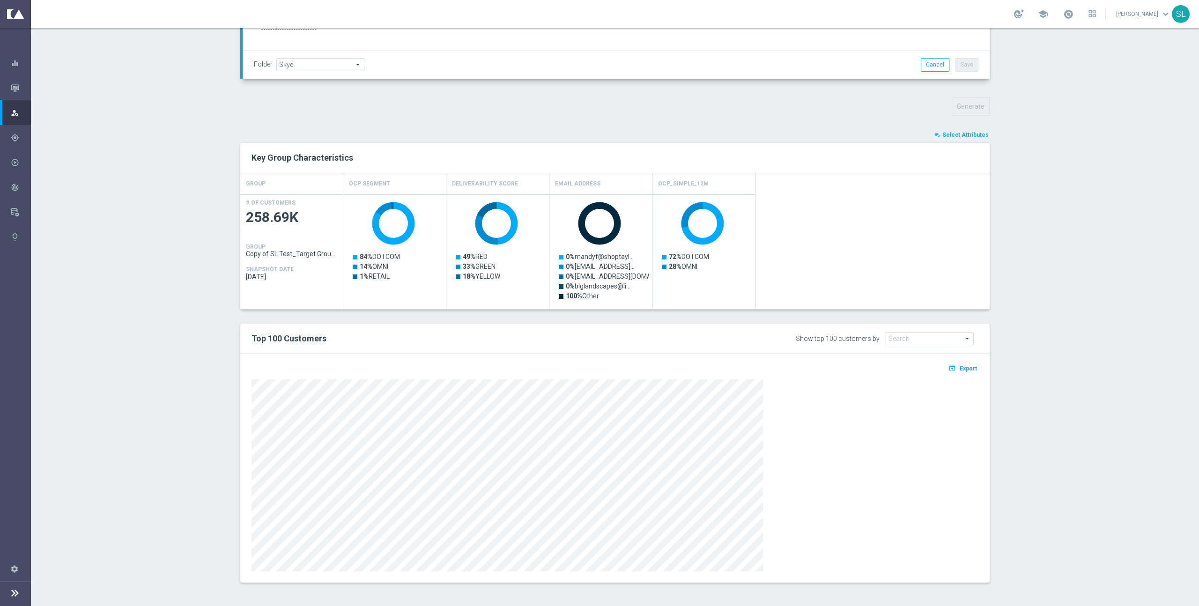
scroll to position [0, 0]
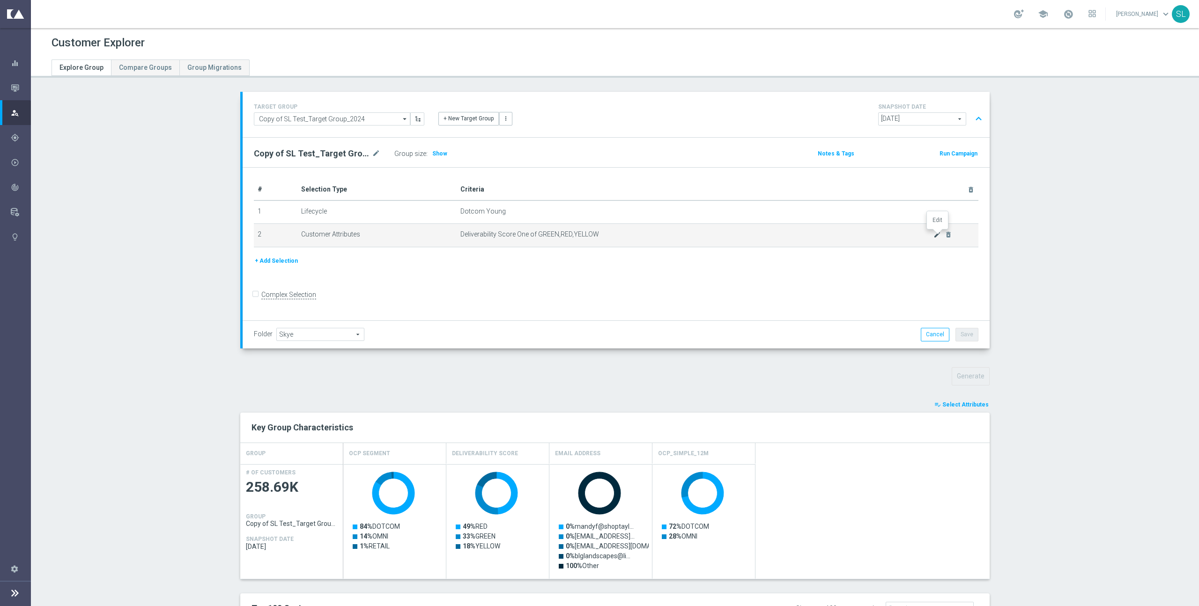
drag, startPoint x: 938, startPoint y: 235, endPoint x: 934, endPoint y: 237, distance: 5.2
click at [938, 235] on icon "mode_edit" at bounding box center [936, 234] width 7 height 7
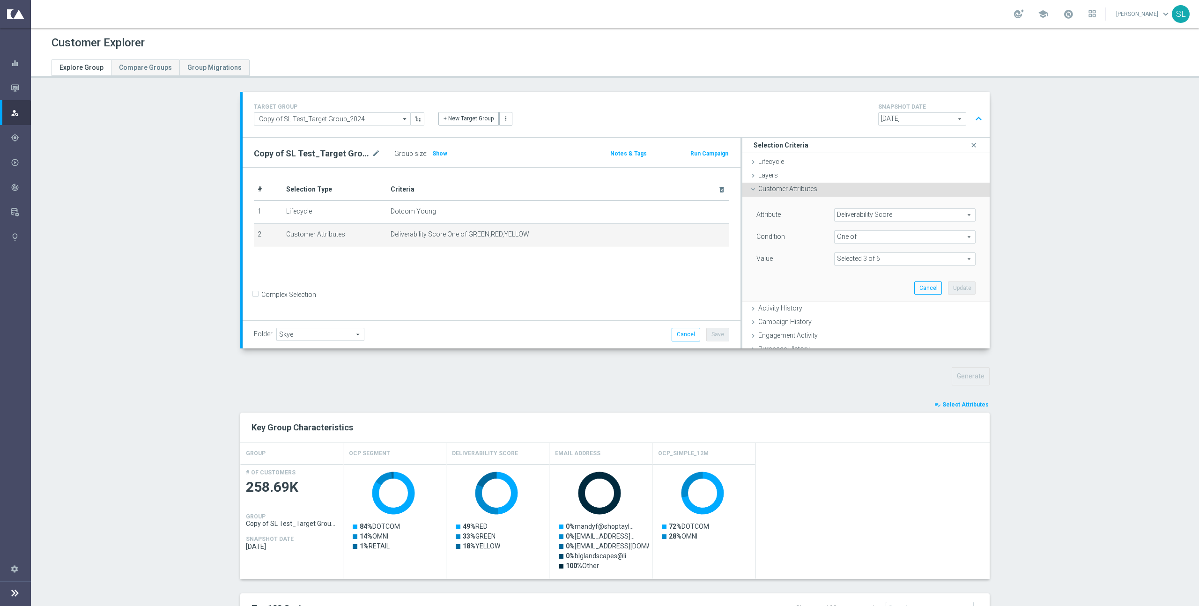
click at [870, 258] on span at bounding box center [904, 259] width 140 height 12
click at [851, 335] on span "RED" at bounding box center [911, 333] width 128 height 7
click at [847, 335] on input "RED" at bounding box center [844, 334] width 6 height 6
checkbox input "false"
type input "Selected 2 of 6"
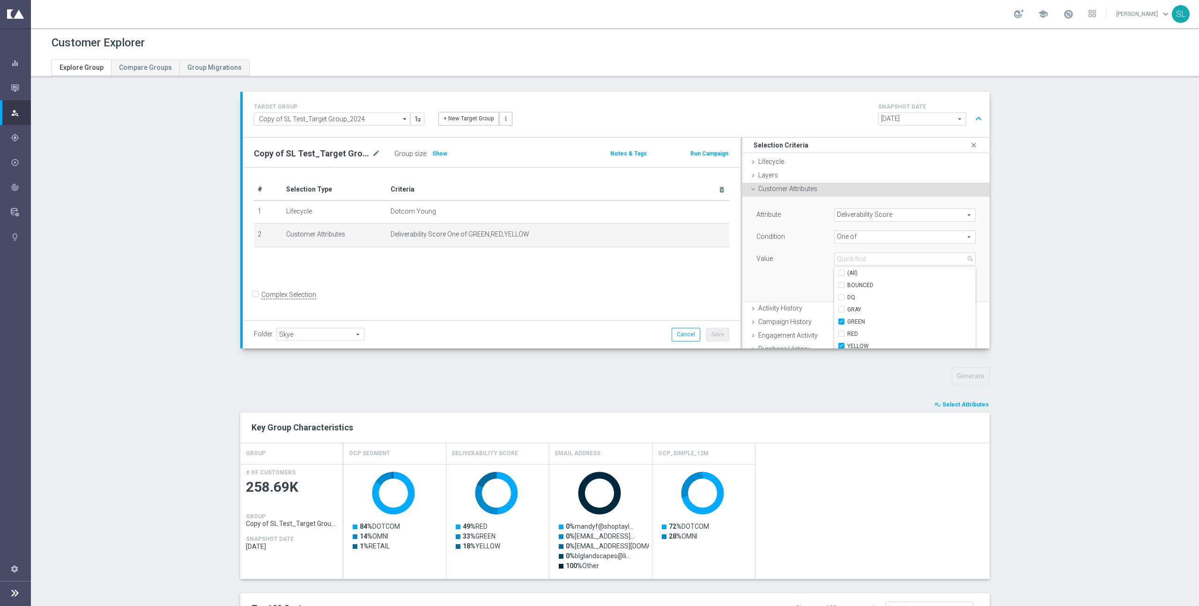
click at [985, 287] on div "Attribute Deliverability Score Deliverability Score arrow_drop_down search Cond…" at bounding box center [865, 250] width 247 height 106
click at [969, 289] on button "Update" at bounding box center [962, 287] width 28 height 13
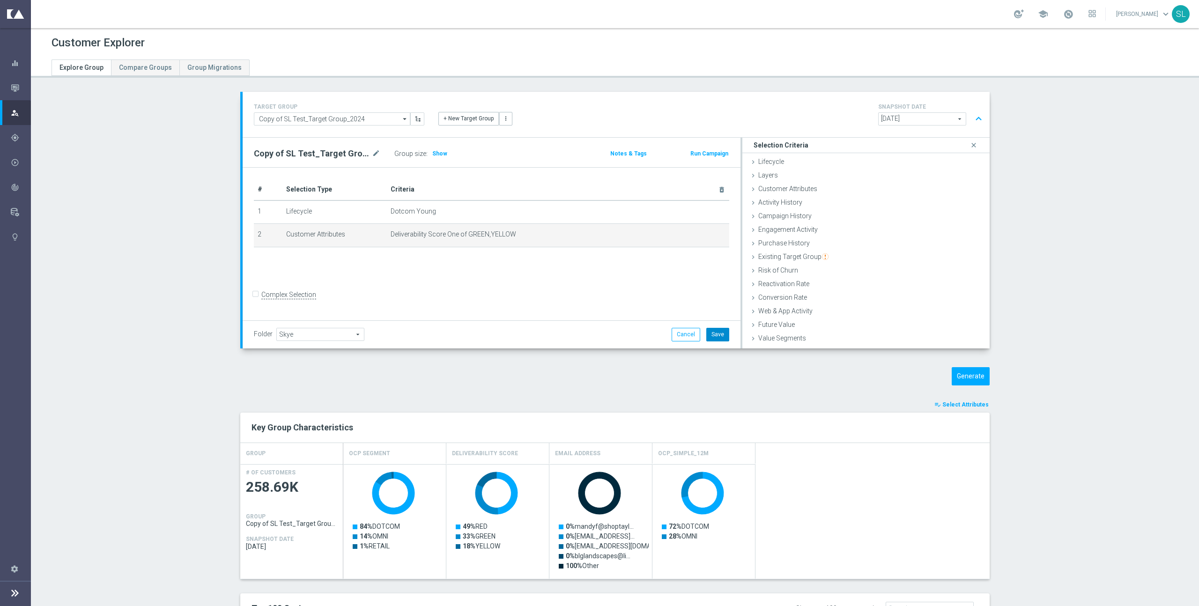
click at [718, 334] on button "Save" at bounding box center [717, 334] width 23 height 13
click at [975, 374] on button "Generate" at bounding box center [971, 376] width 38 height 18
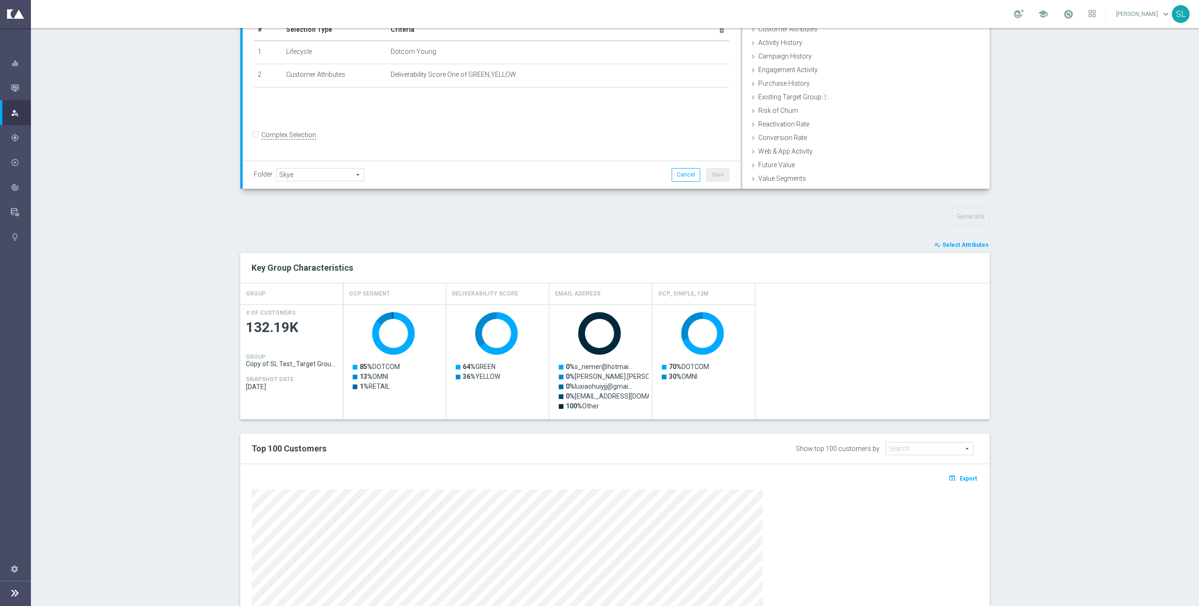
scroll to position [270, 0]
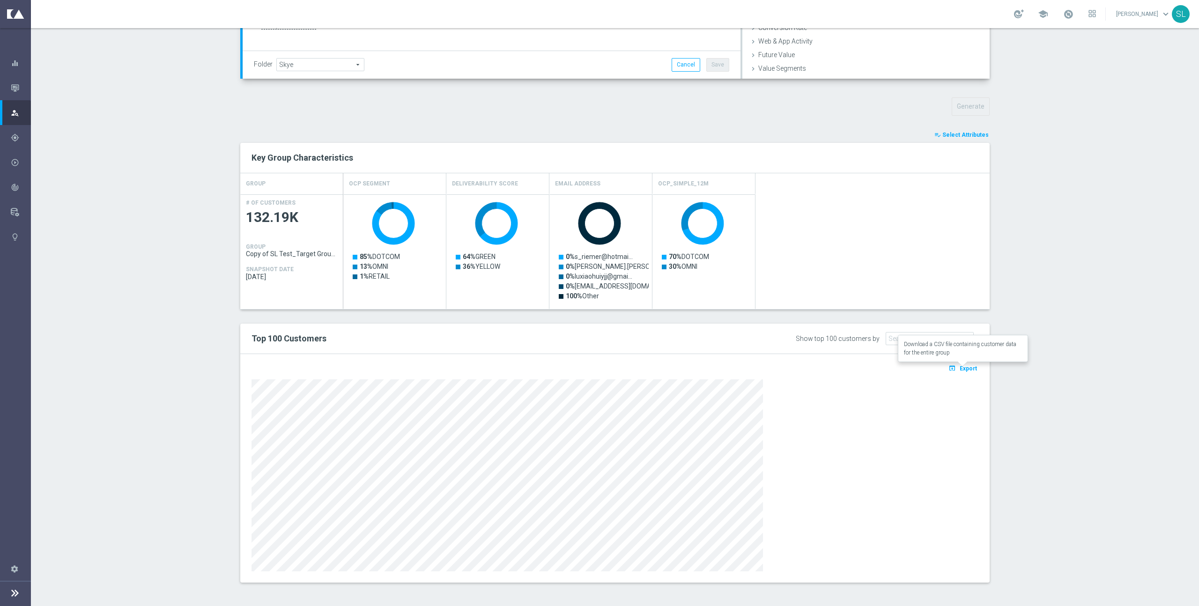
click at [974, 369] on span "Export" at bounding box center [968, 368] width 17 height 7
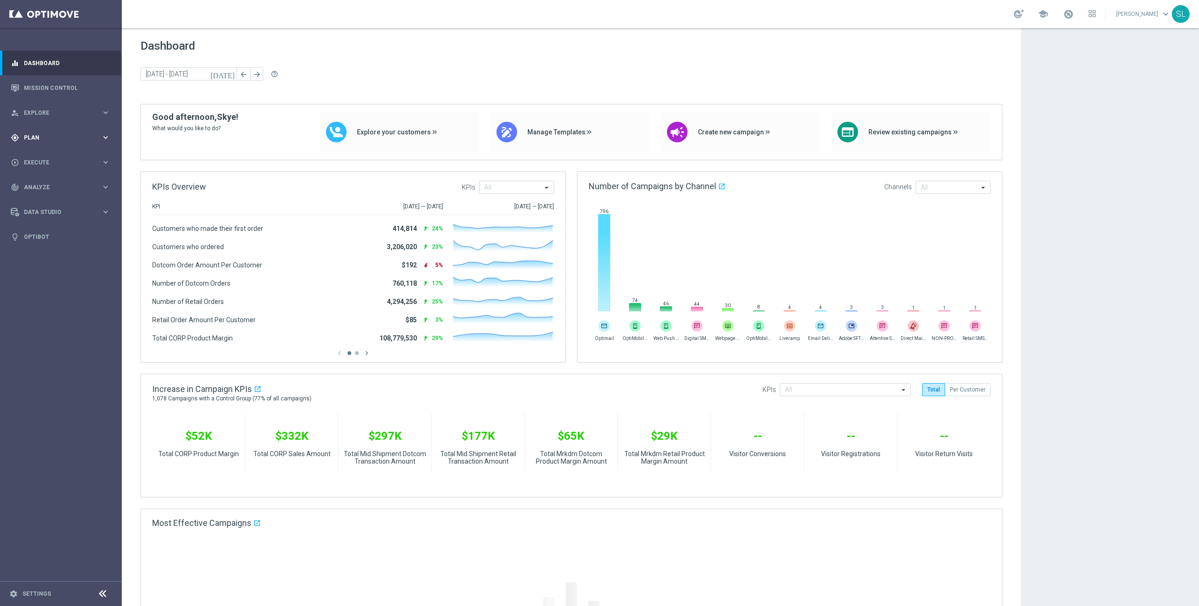
click at [38, 135] on span "Plan" at bounding box center [62, 138] width 77 height 6
click at [56, 155] on link "Target Groups" at bounding box center [60, 156] width 73 height 7
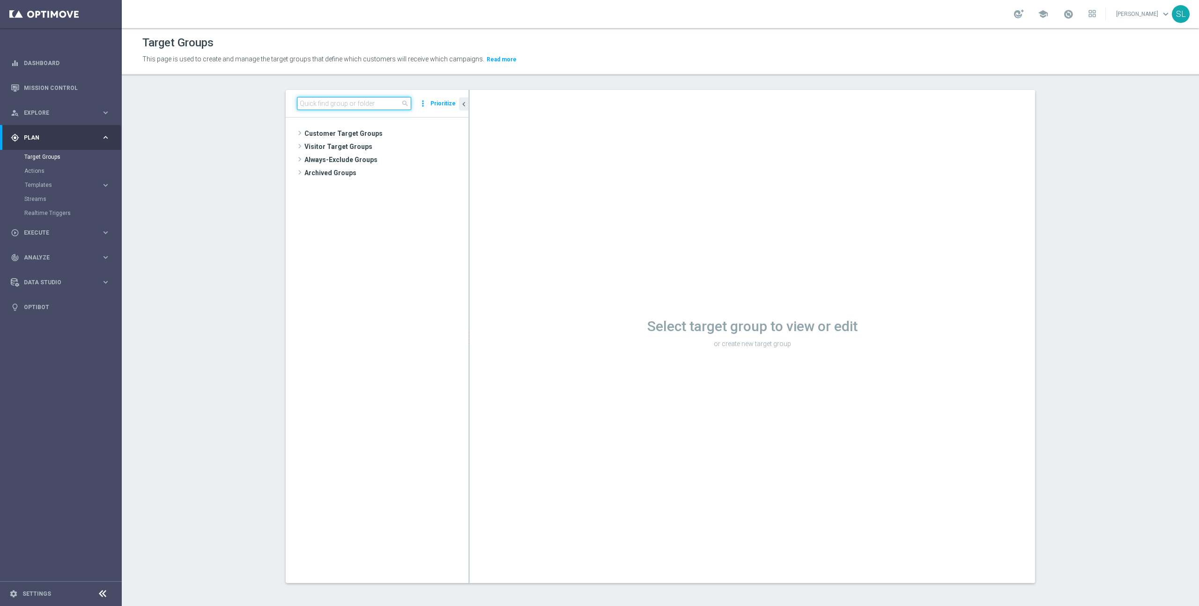
click at [324, 104] on input at bounding box center [354, 103] width 114 height 13
type input "frozen"
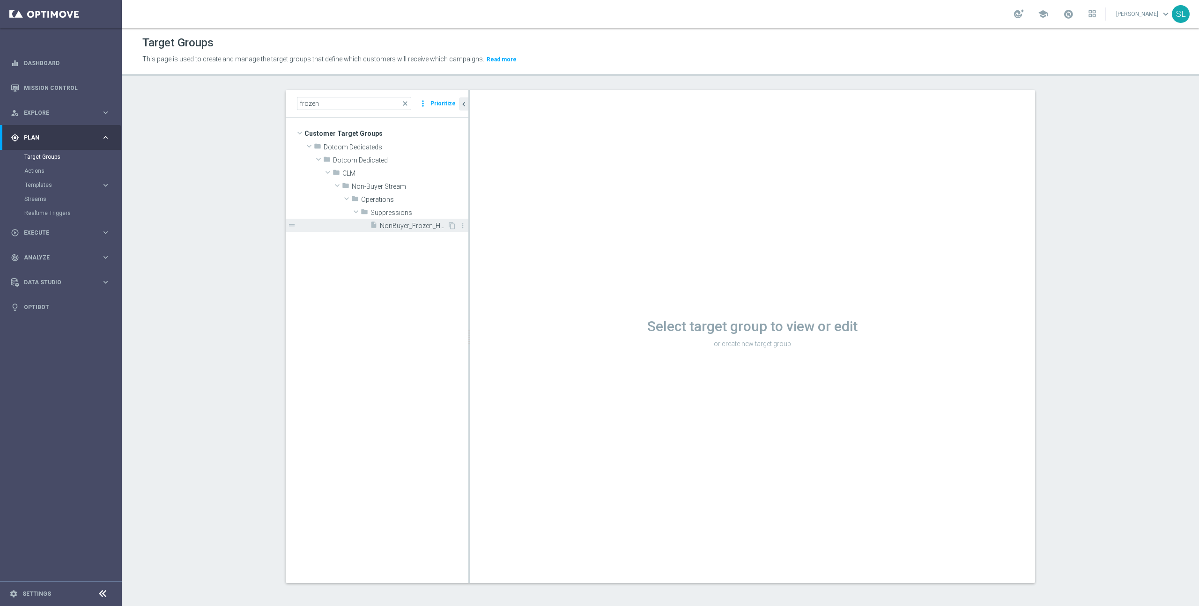
click at [411, 227] on span "NonBuyer_Frozen_Holdout" at bounding box center [413, 226] width 67 height 8
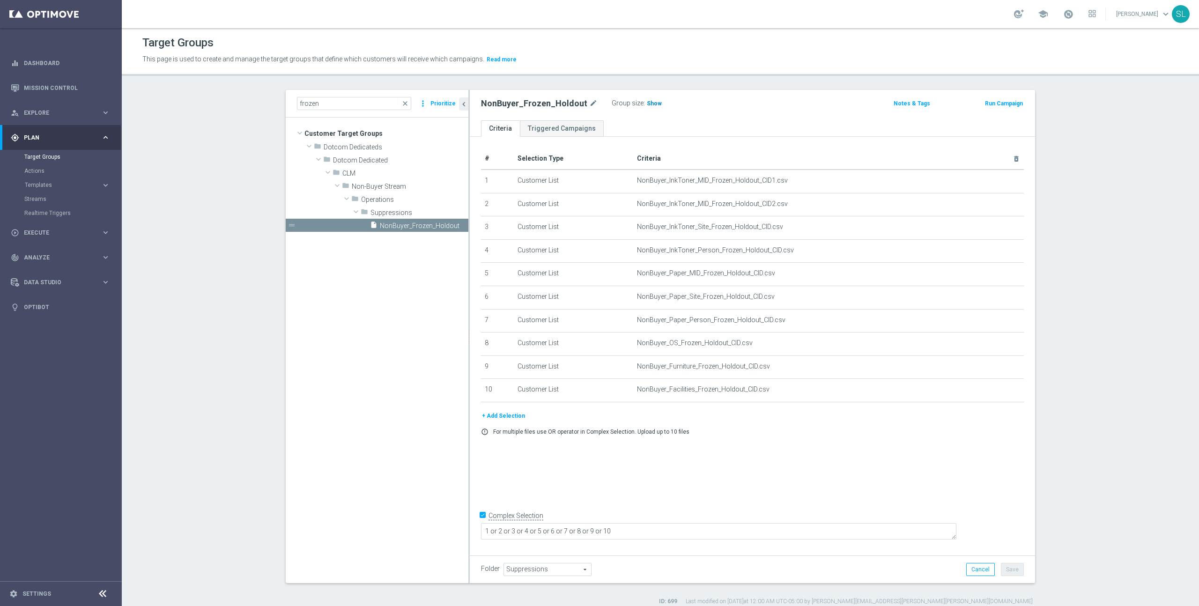
click at [650, 105] on span "Show" at bounding box center [654, 103] width 15 height 7
click at [652, 105] on span "159,202" at bounding box center [658, 104] width 23 height 9
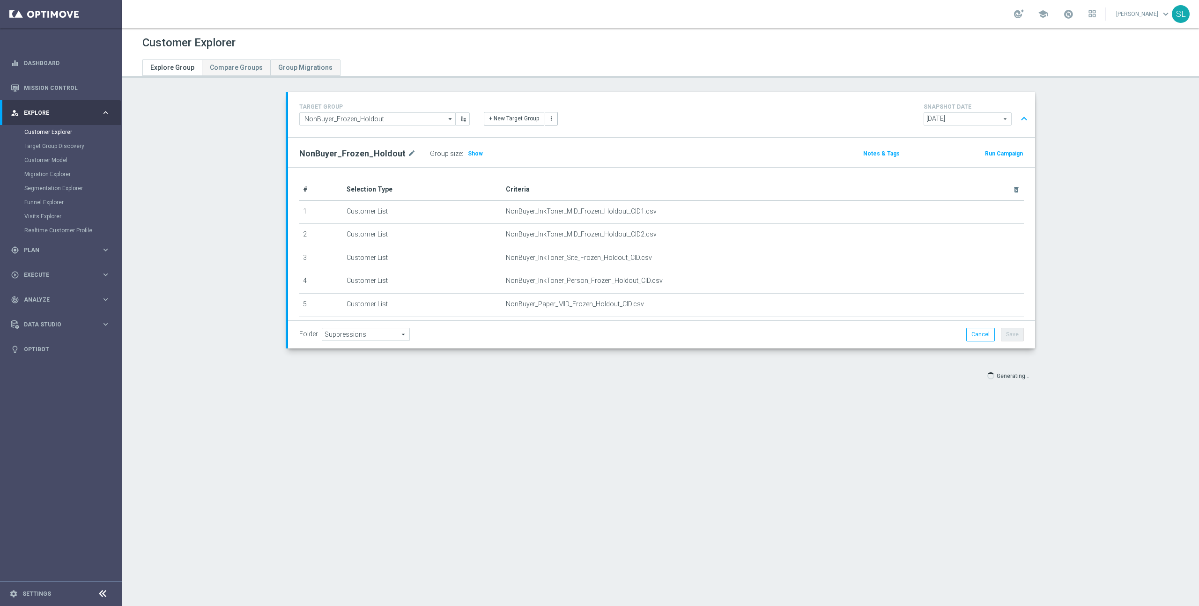
scroll to position [179, 0]
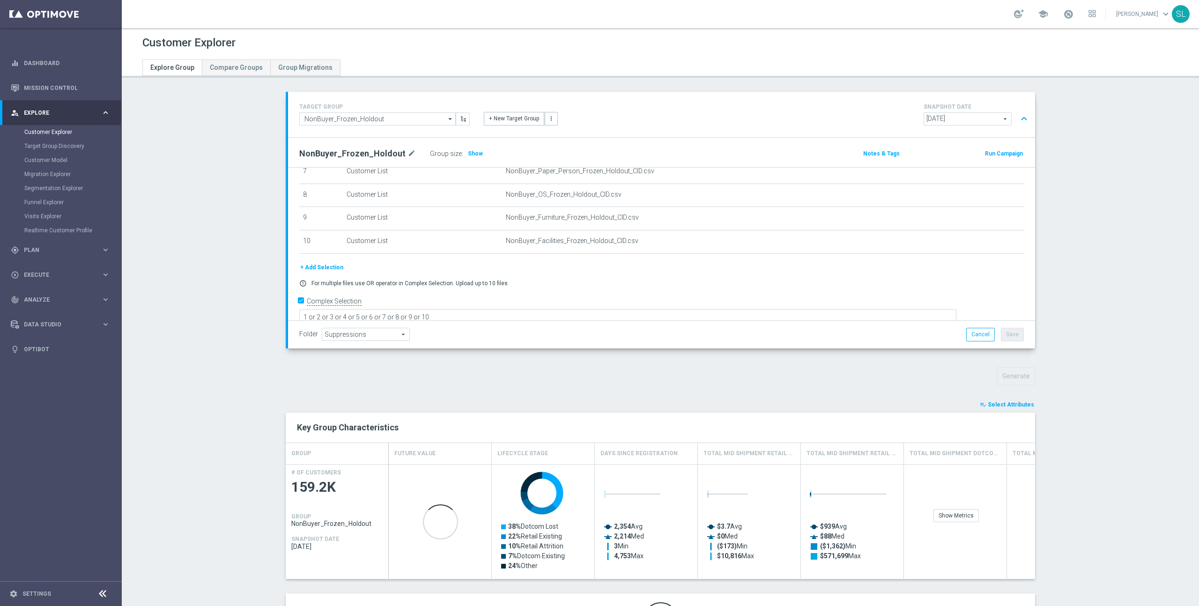
drag, startPoint x: 1027, startPoint y: 405, endPoint x: 1024, endPoint y: 409, distance: 5.3
click at [1027, 407] on span "Select Attributes" at bounding box center [1011, 404] width 46 height 7
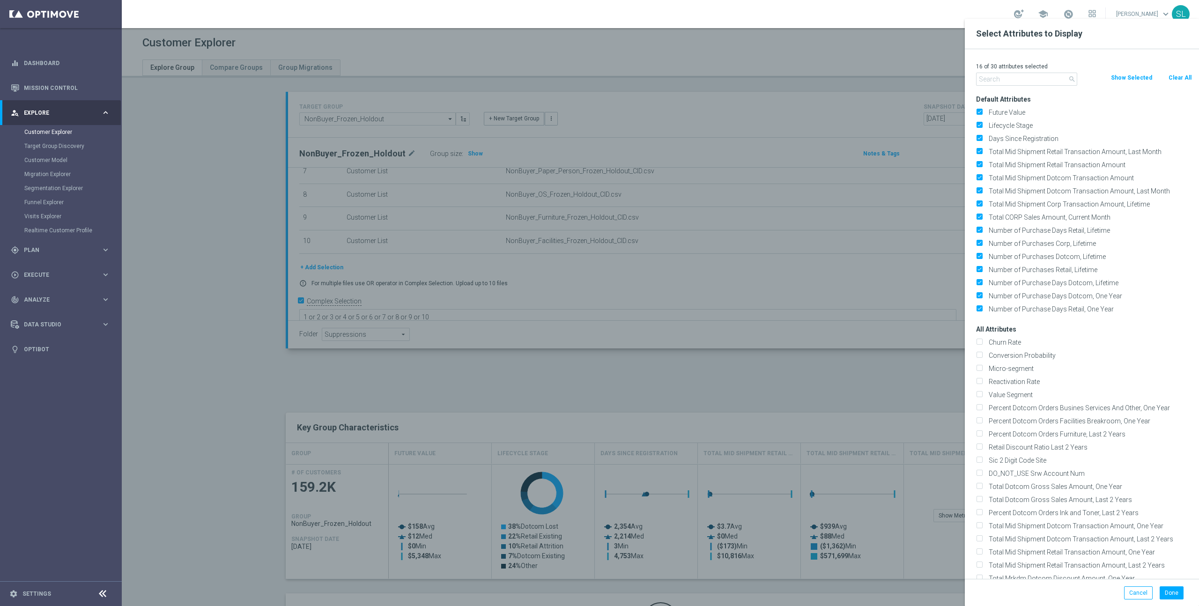
click at [1174, 77] on button "Clear All" at bounding box center [1179, 78] width 25 height 10
checkbox input "false"
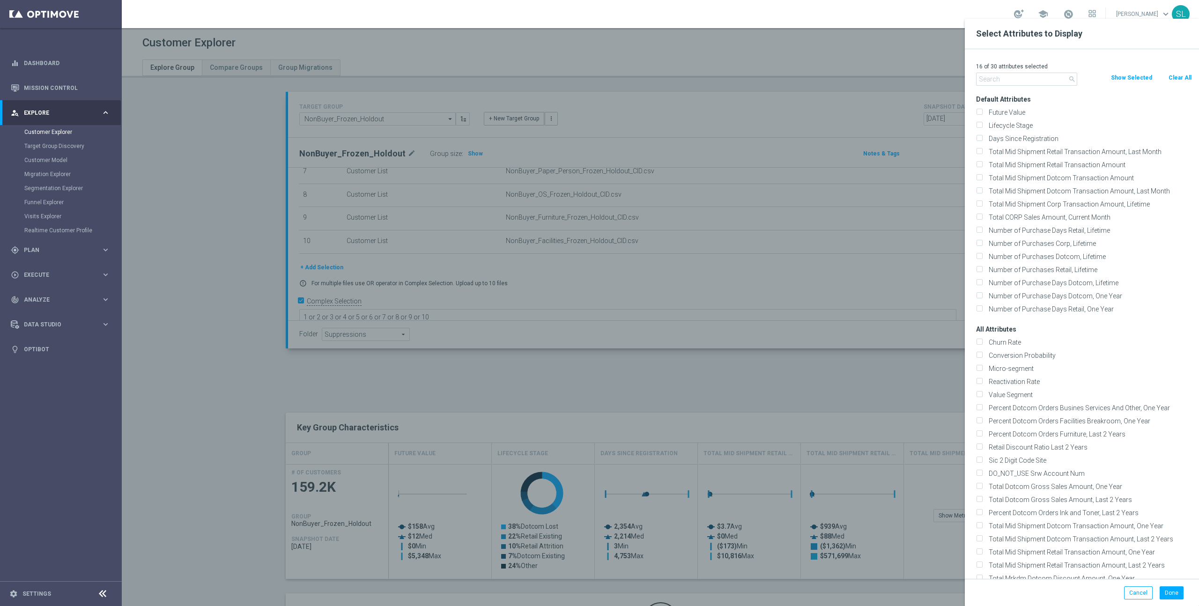
checkbox input "false"
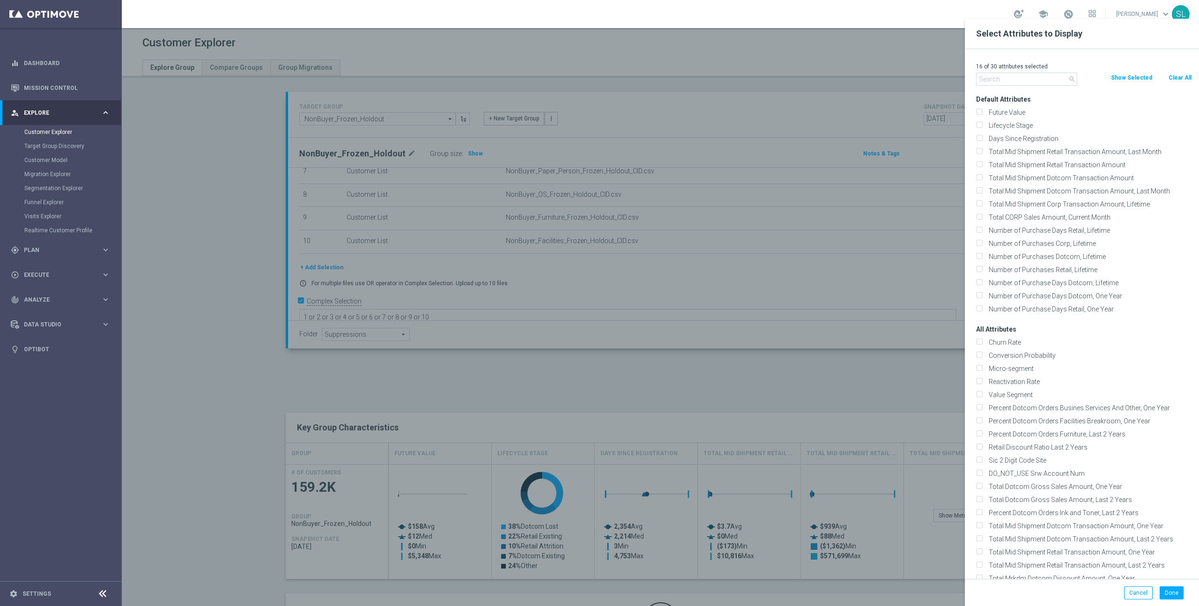
checkbox input "false"
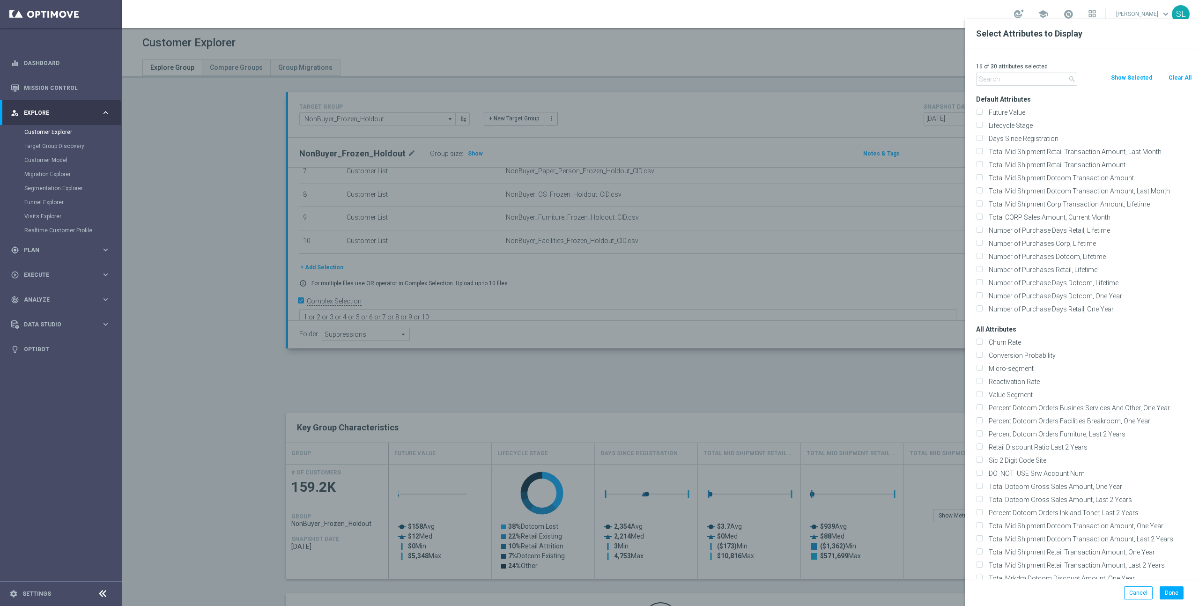
checkbox input "false"
click at [1030, 77] on input "text" at bounding box center [1026, 79] width 101 height 13
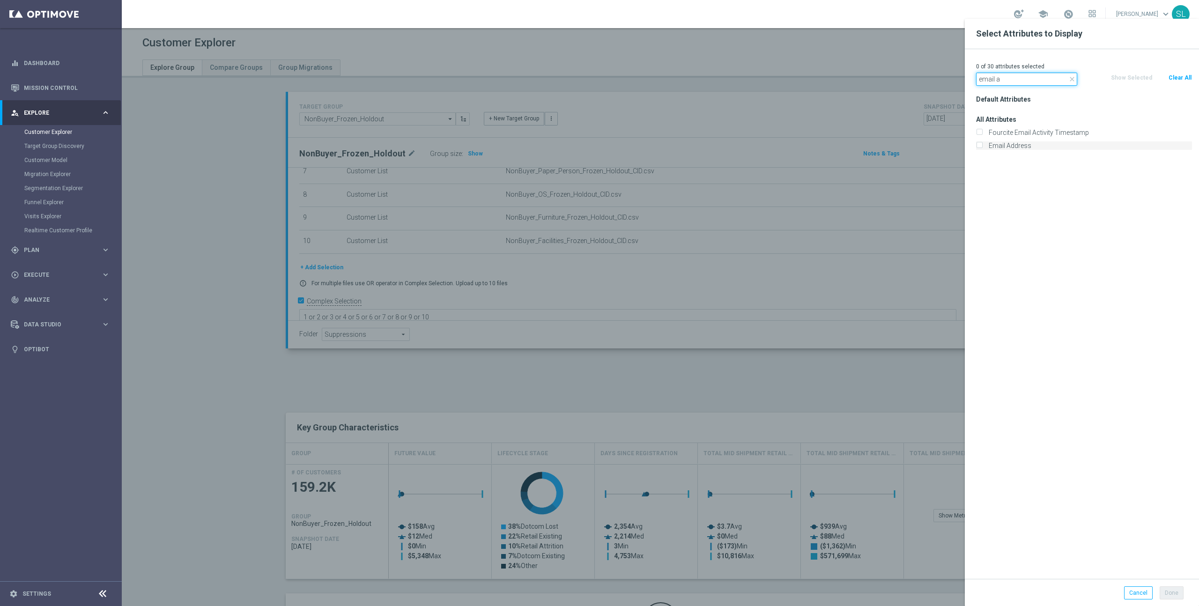
type input "email a"
click at [1002, 144] on label "Email Address" at bounding box center [1088, 145] width 207 height 8
click at [982, 144] on input "Email Address" at bounding box center [979, 147] width 6 height 6
checkbox input "true"
click at [997, 79] on input "email a" at bounding box center [1026, 79] width 101 height 13
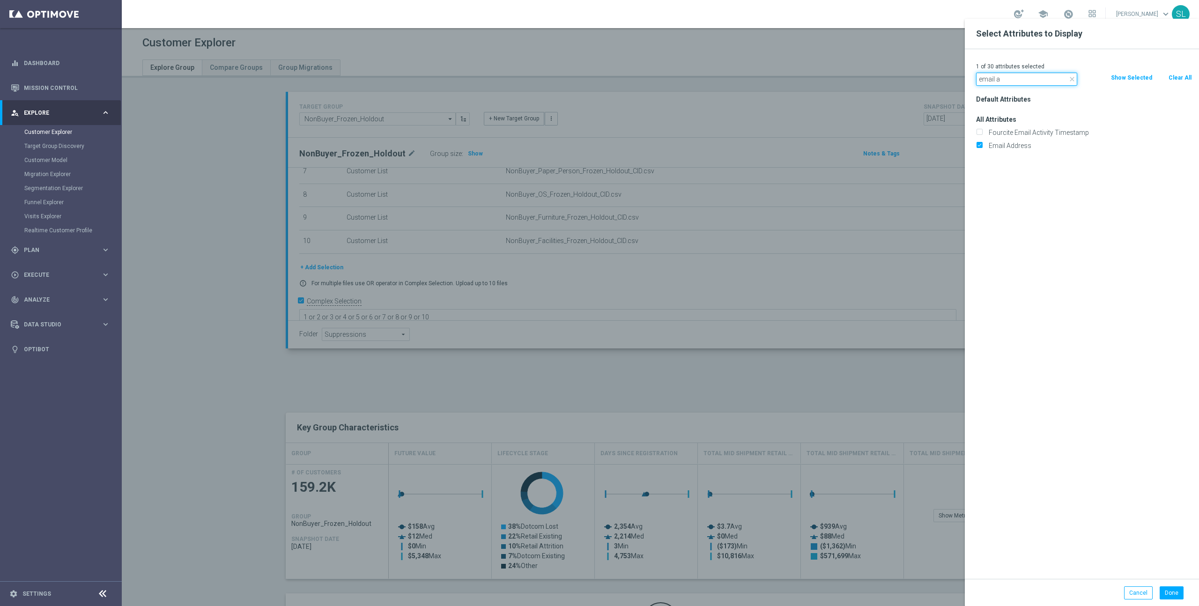
click at [997, 79] on input "email a" at bounding box center [1026, 79] width 101 height 13
type input "del"
click at [1016, 181] on label "Deliverability Score" at bounding box center [1088, 185] width 207 height 8
click at [982, 183] on input "Deliverability Score" at bounding box center [979, 186] width 6 height 6
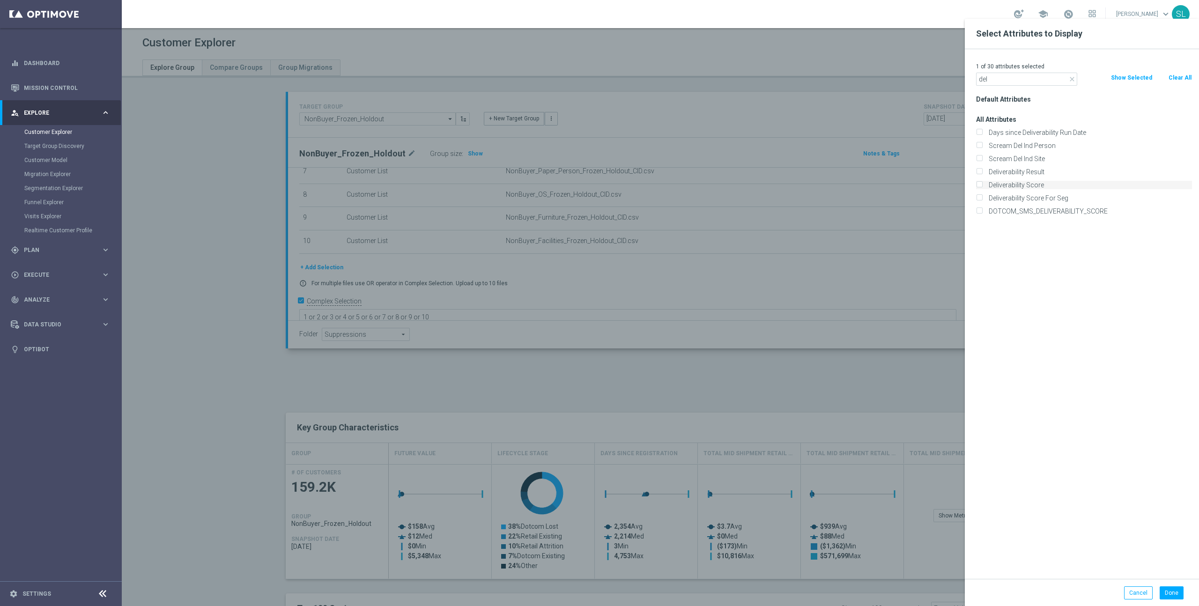
checkbox input "true"
click at [1005, 83] on input "del" at bounding box center [1026, 79] width 101 height 13
type input "ocp"
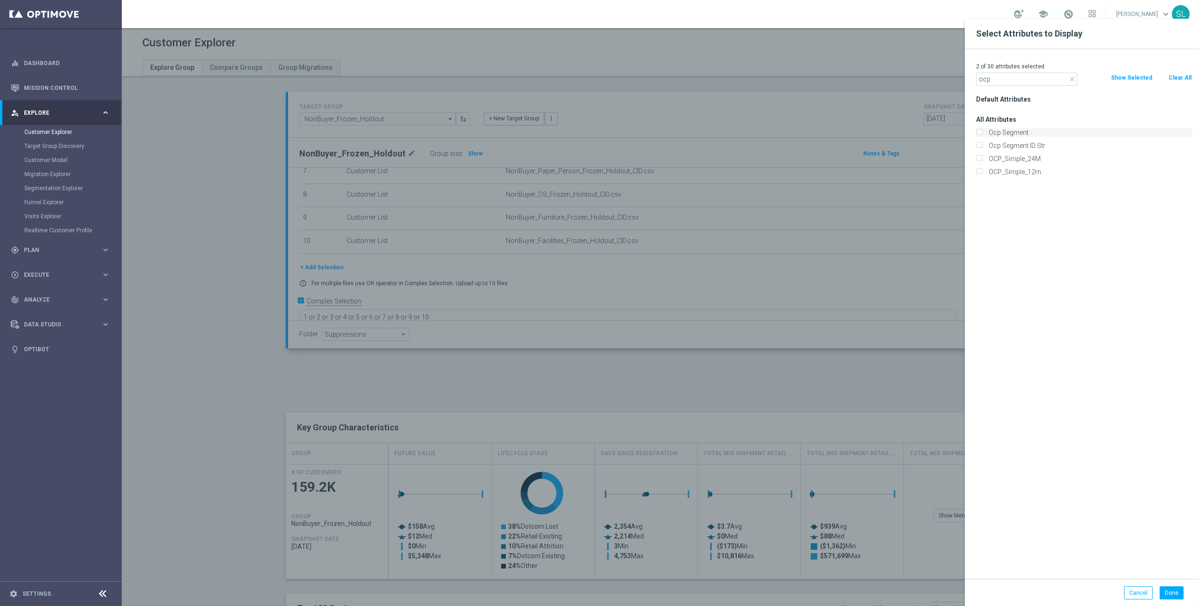
click at [1026, 134] on label "Ocp Segment" at bounding box center [1088, 132] width 207 height 8
click at [982, 134] on input "Ocp Segment" at bounding box center [979, 134] width 6 height 6
checkbox input "true"
click at [1027, 172] on label "OCP_Simple_12m" at bounding box center [1088, 172] width 207 height 8
click at [982, 172] on input "OCP_Simple_12m" at bounding box center [979, 173] width 6 height 6
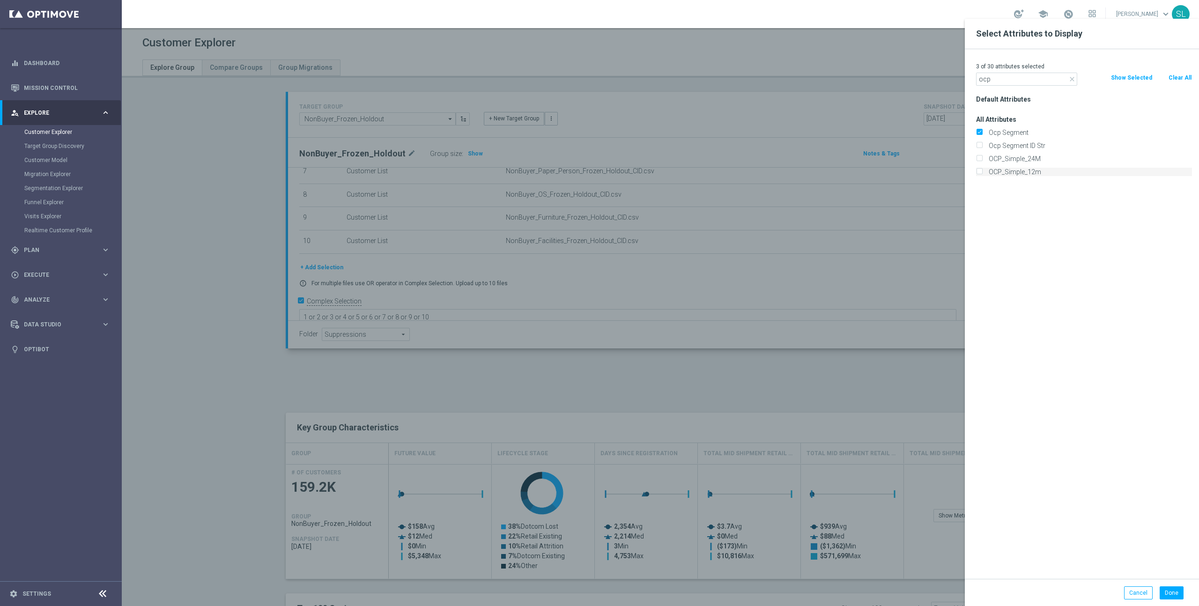
checkbox input "true"
click at [1163, 595] on button "Done" at bounding box center [1171, 592] width 24 height 13
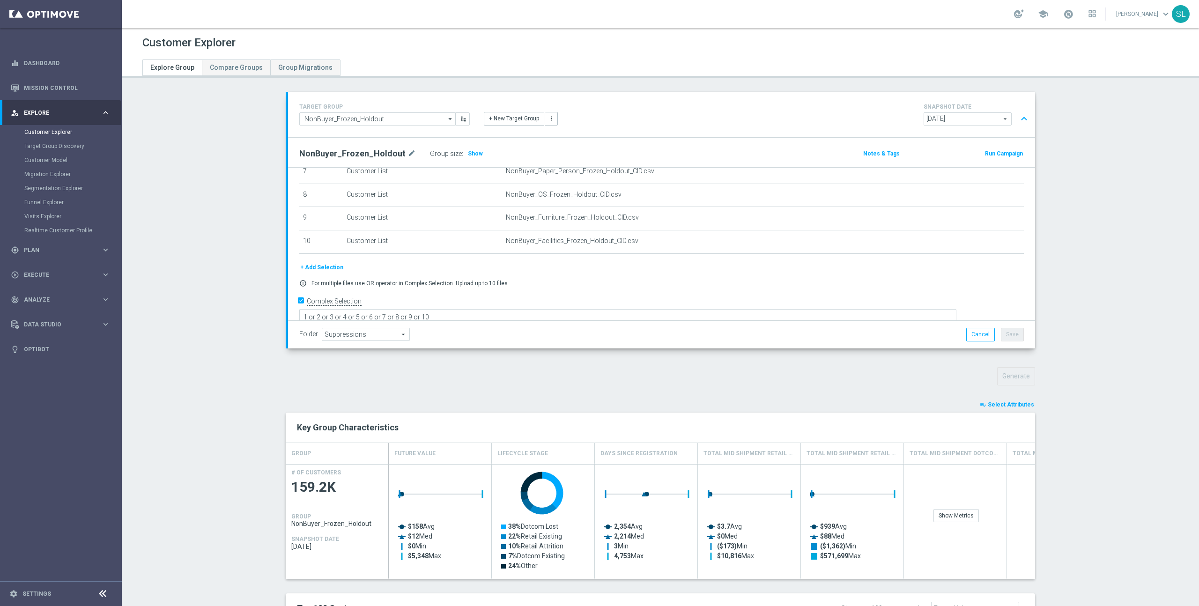
type input "Search"
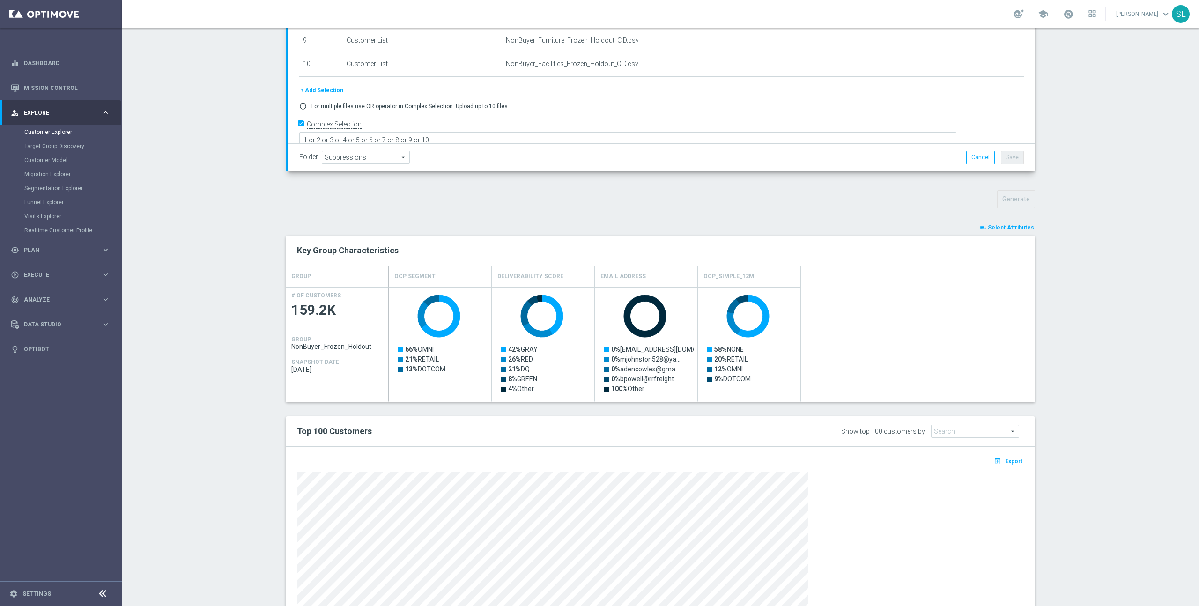
scroll to position [270, 0]
